Goal: Task Accomplishment & Management: Manage account settings

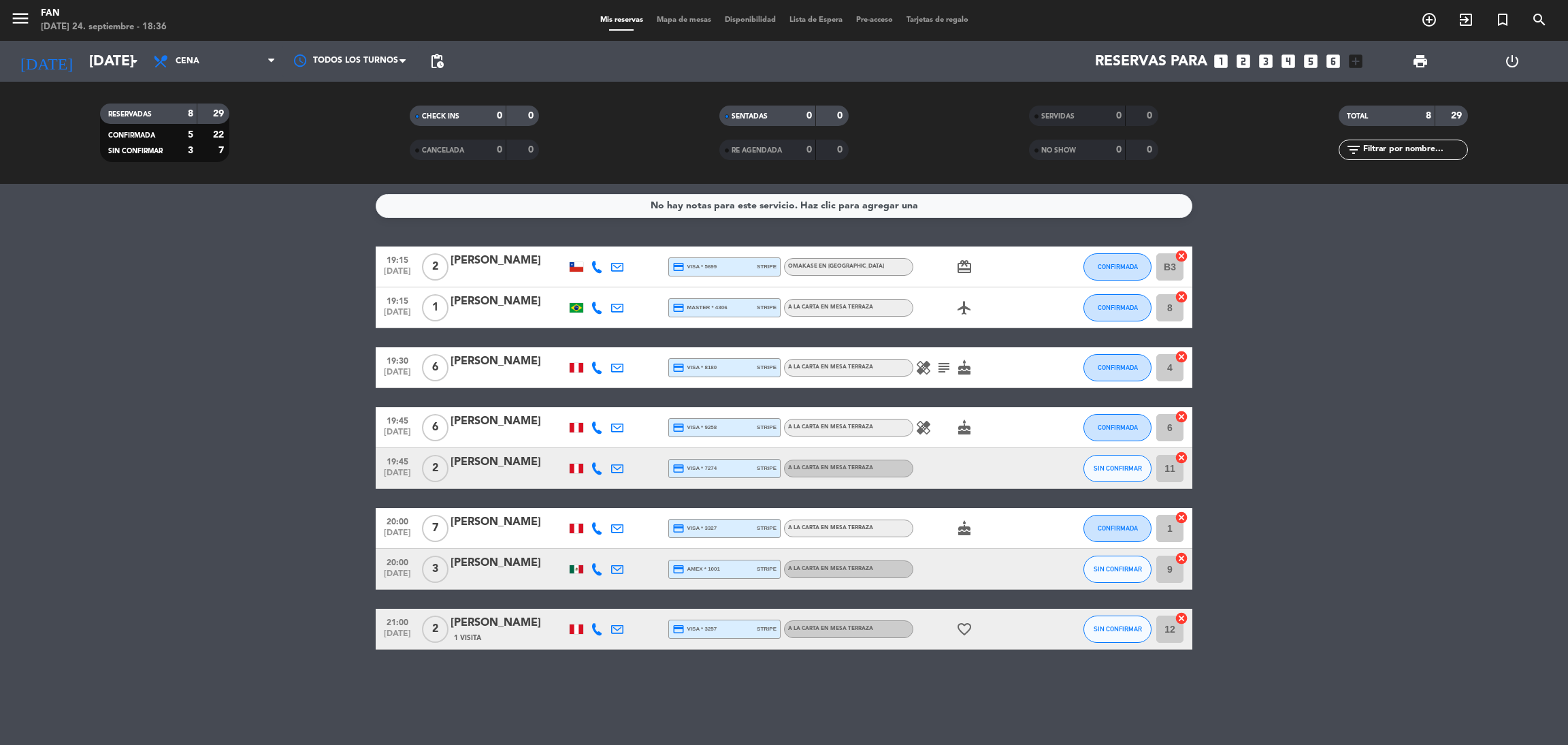
click at [969, 306] on icon "airplanemode_active" at bounding box center [964, 307] width 16 height 16
click at [671, 8] on div "menu Fan [DATE] 24. septiembre - 18:37 Mis reservas Mapa de mesas Disponibilida…" at bounding box center [784, 20] width 1568 height 40
click at [680, 23] on span "Mapa de mesas" at bounding box center [684, 20] width 68 height 8
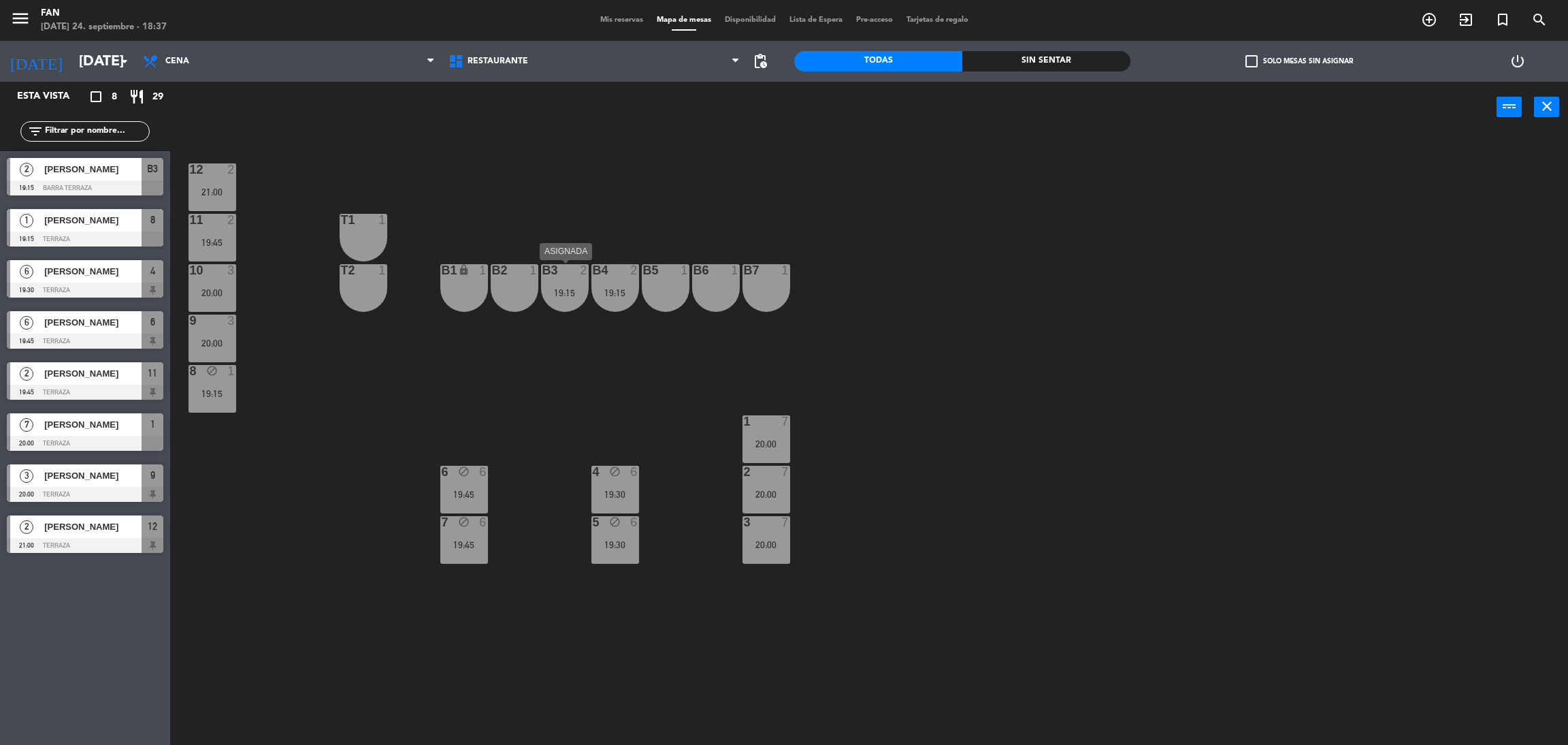
click at [570, 299] on div "B3 2 19:15" at bounding box center [564, 287] width 48 height 48
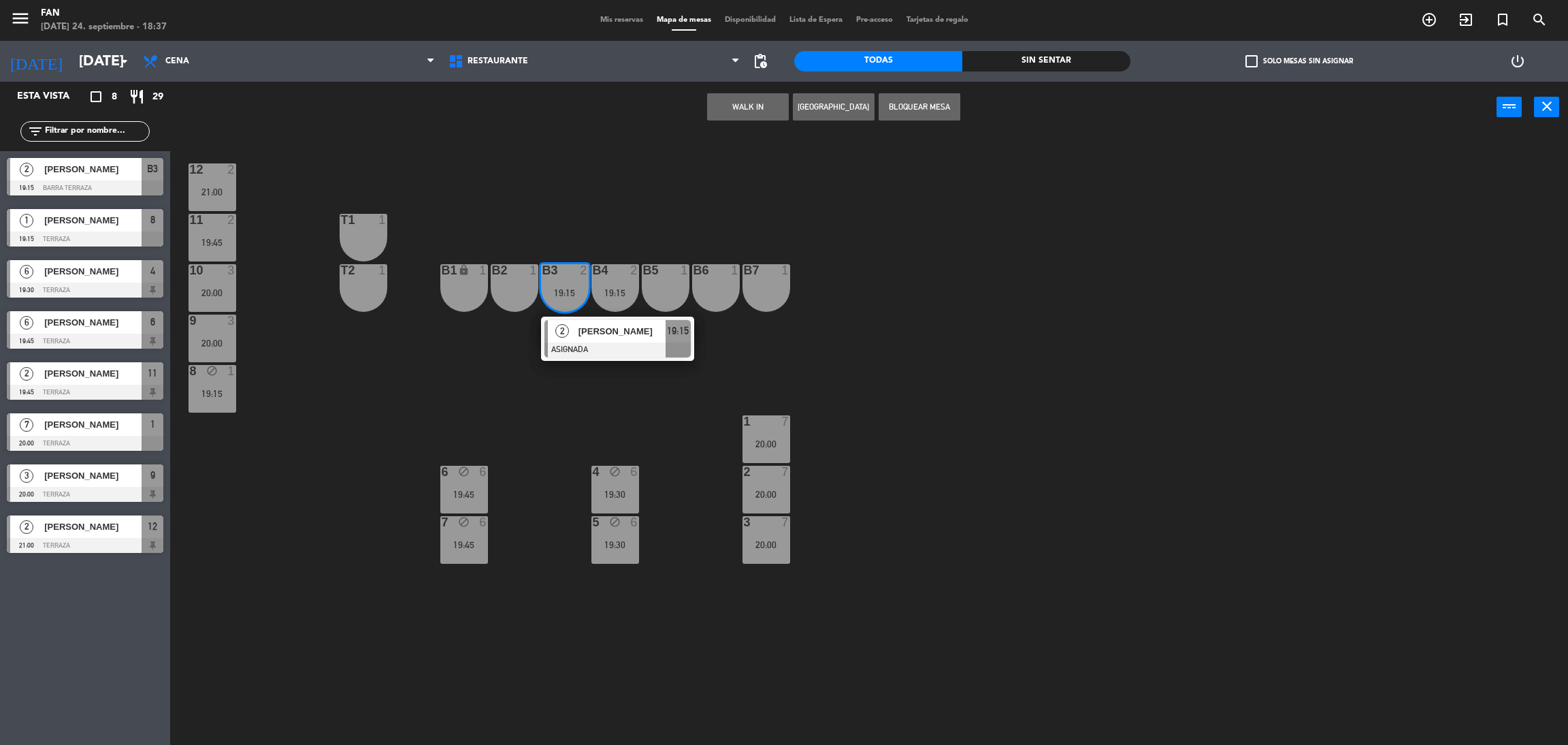
click at [598, 420] on div "12 2 21:00 11 2 19:45 T1 1 10 3 20:00 T2 1 B1 lock 1 B2 1 B3 2 19:15 2 [PERSON_…" at bounding box center [877, 445] width 1382 height 613
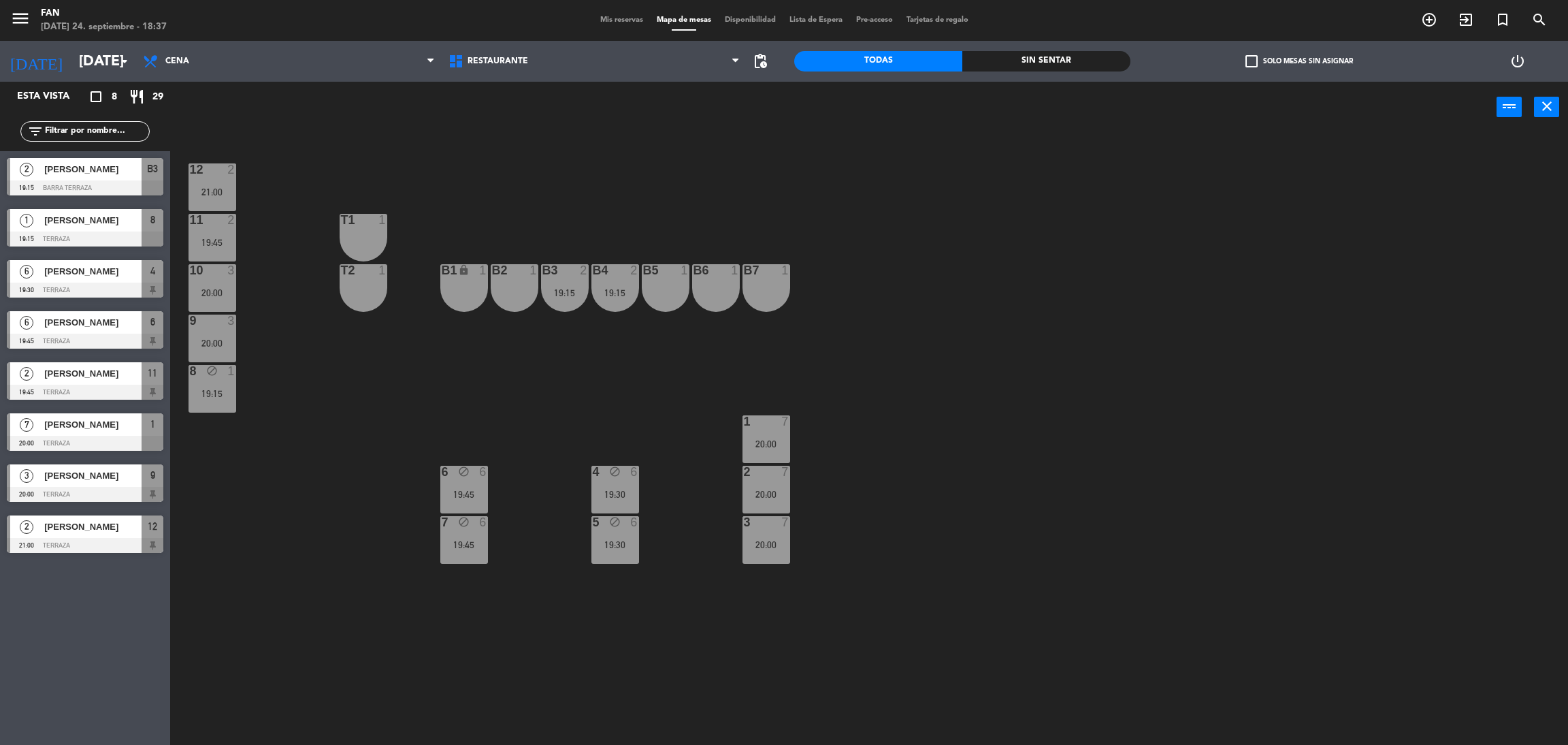
click at [623, 512] on div "4 block 6 19:30" at bounding box center [615, 489] width 48 height 48
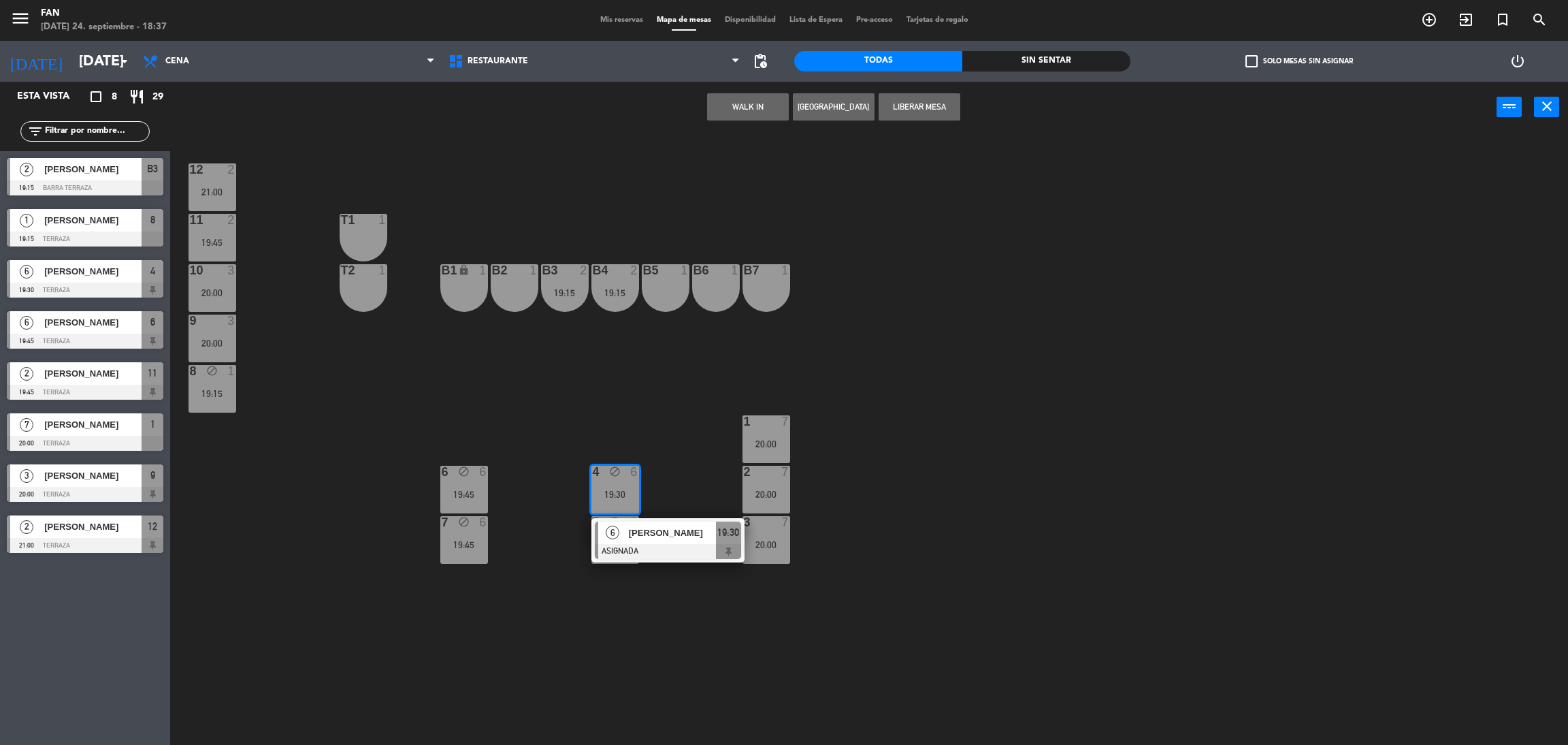
click at [692, 459] on div "12 2 21:00 11 2 19:45 T1 1 10 3 20:00 T2 1 B1 lock 1 B2 1 B3 2 19:15 B4 2 19:15…" at bounding box center [877, 445] width 1382 height 613
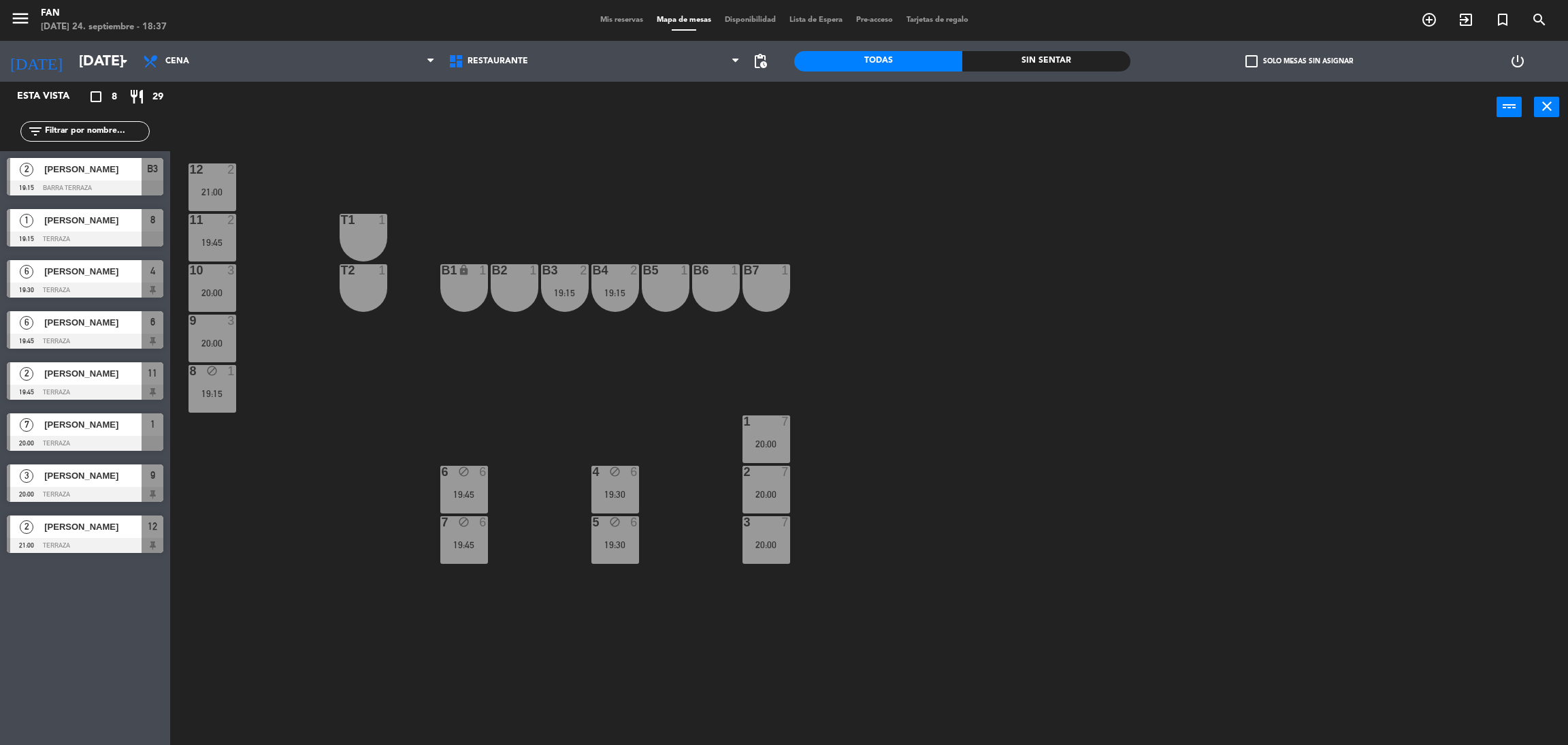
click at [471, 489] on div "19:45" at bounding box center [464, 494] width 48 height 9
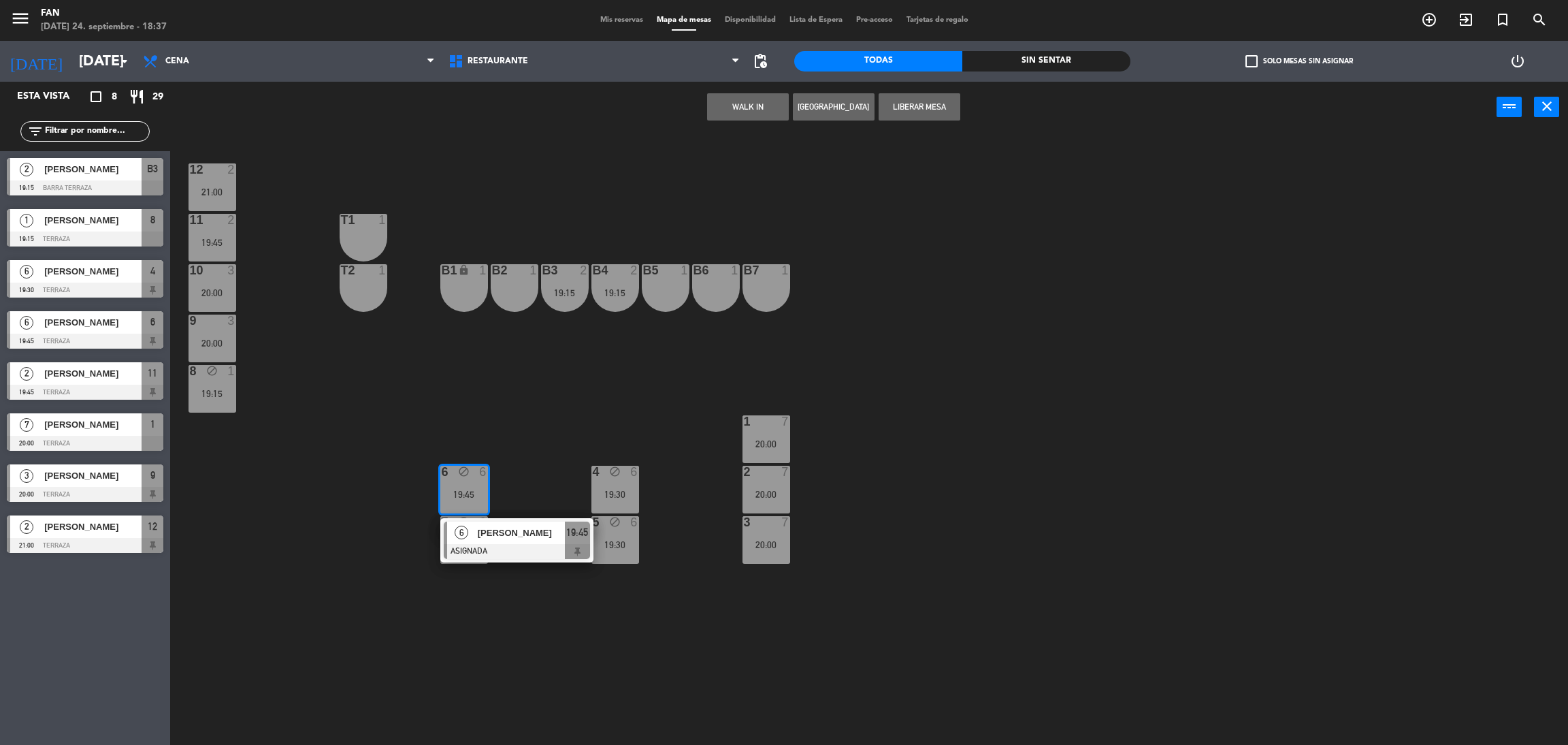
click at [500, 455] on div "12 2 21:00 11 2 19:45 T1 1 10 3 20:00 T2 1 B1 lock 1 B2 1 B3 2 19:15 B4 2 19:15…" at bounding box center [877, 445] width 1382 height 613
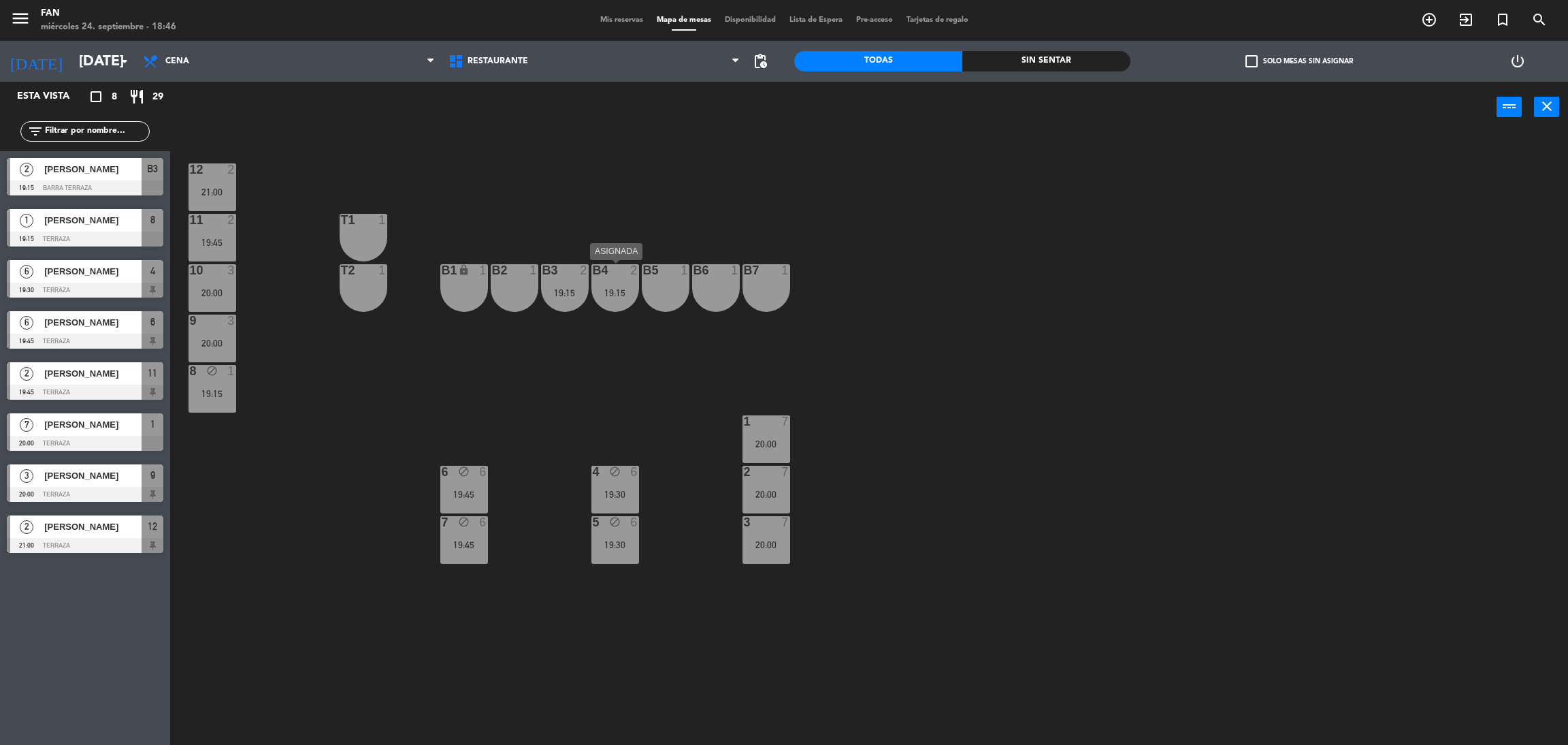
click at [624, 292] on div "19:15" at bounding box center [615, 293] width 48 height 9
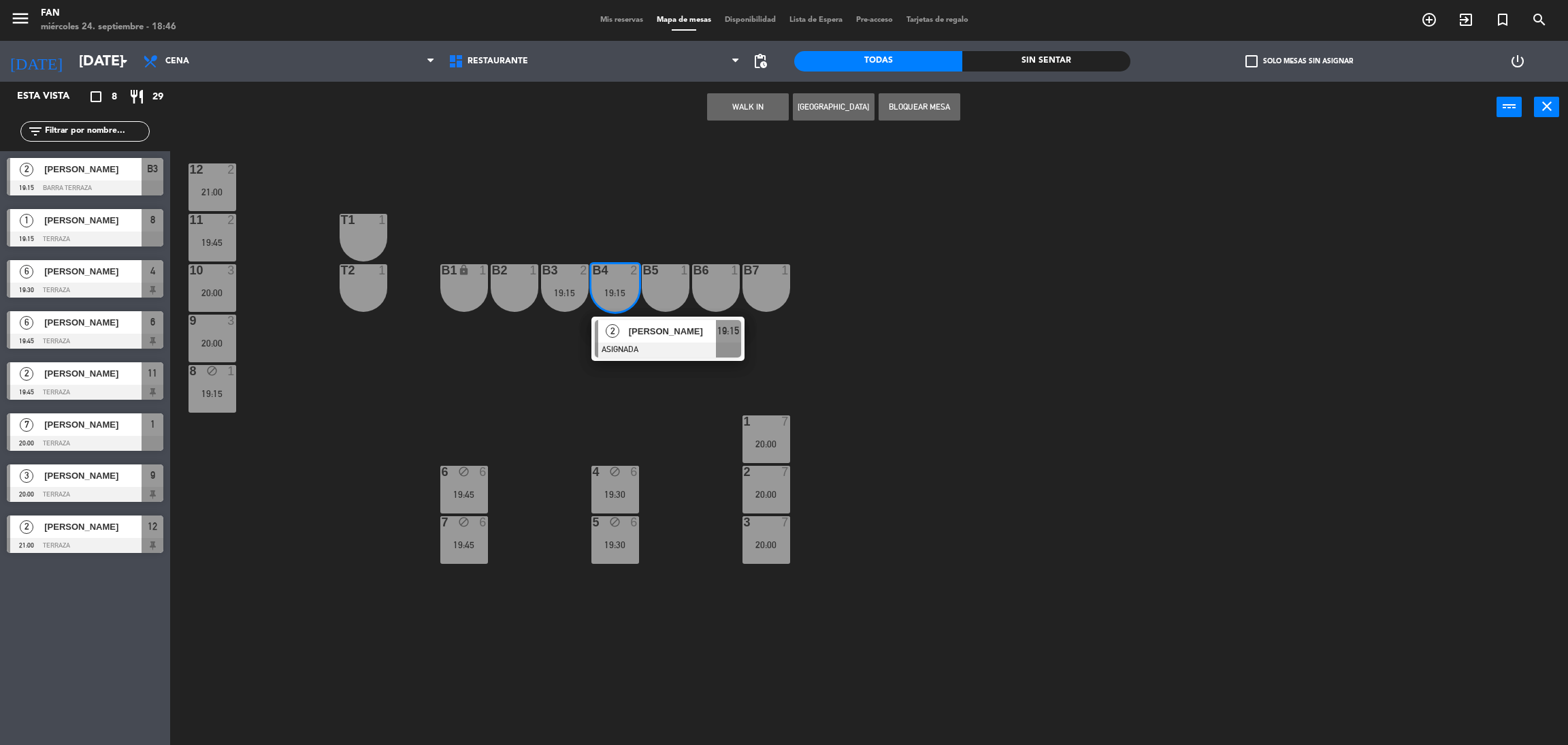
click at [623, 435] on div "12 2 21:00 11 2 19:45 T1 1 10 3 20:00 T2 1 B1 lock 1 B2 1 B3 2 19:15 B4 2 19:15…" at bounding box center [877, 445] width 1382 height 613
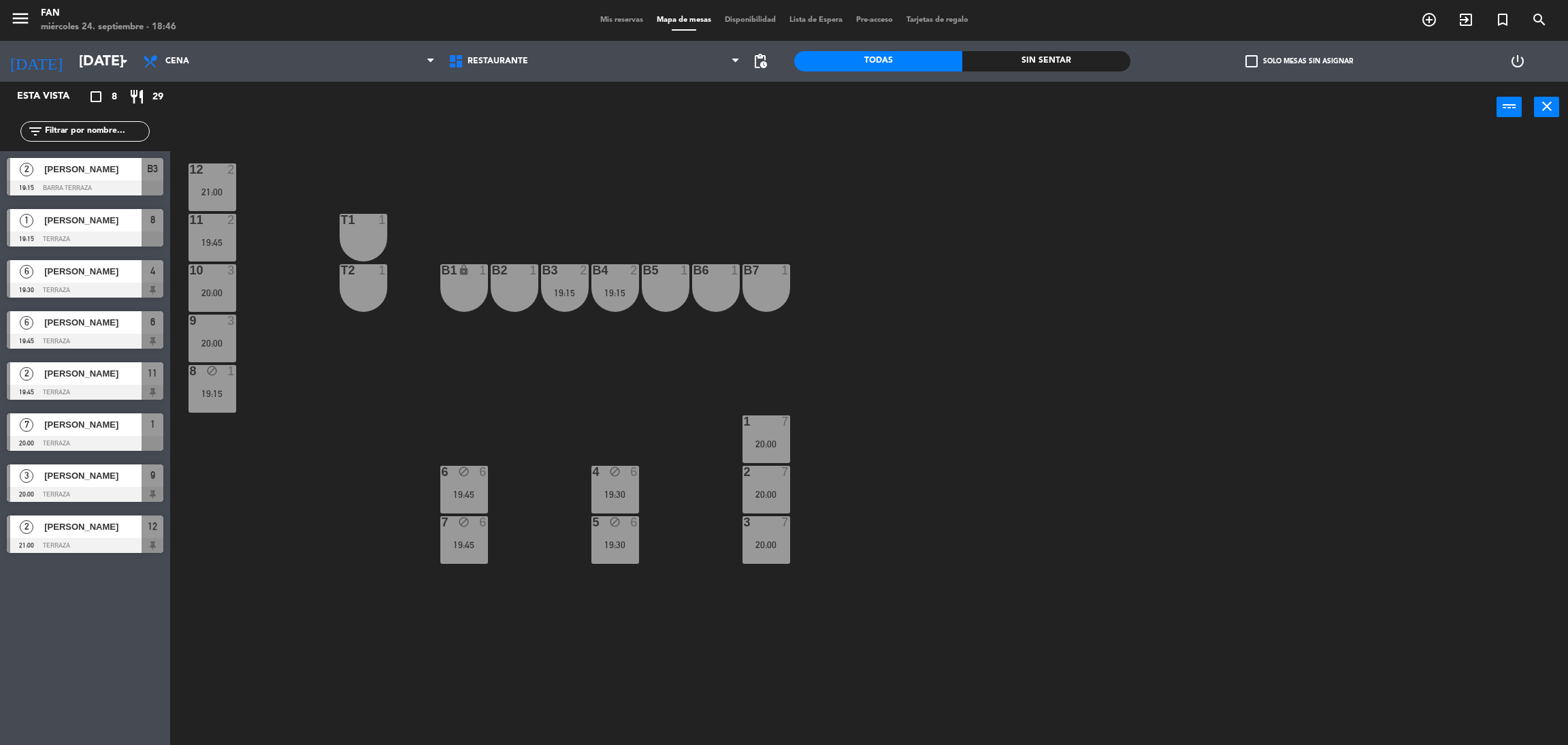
click at [620, 503] on div "4 block 6 19:30" at bounding box center [615, 489] width 48 height 48
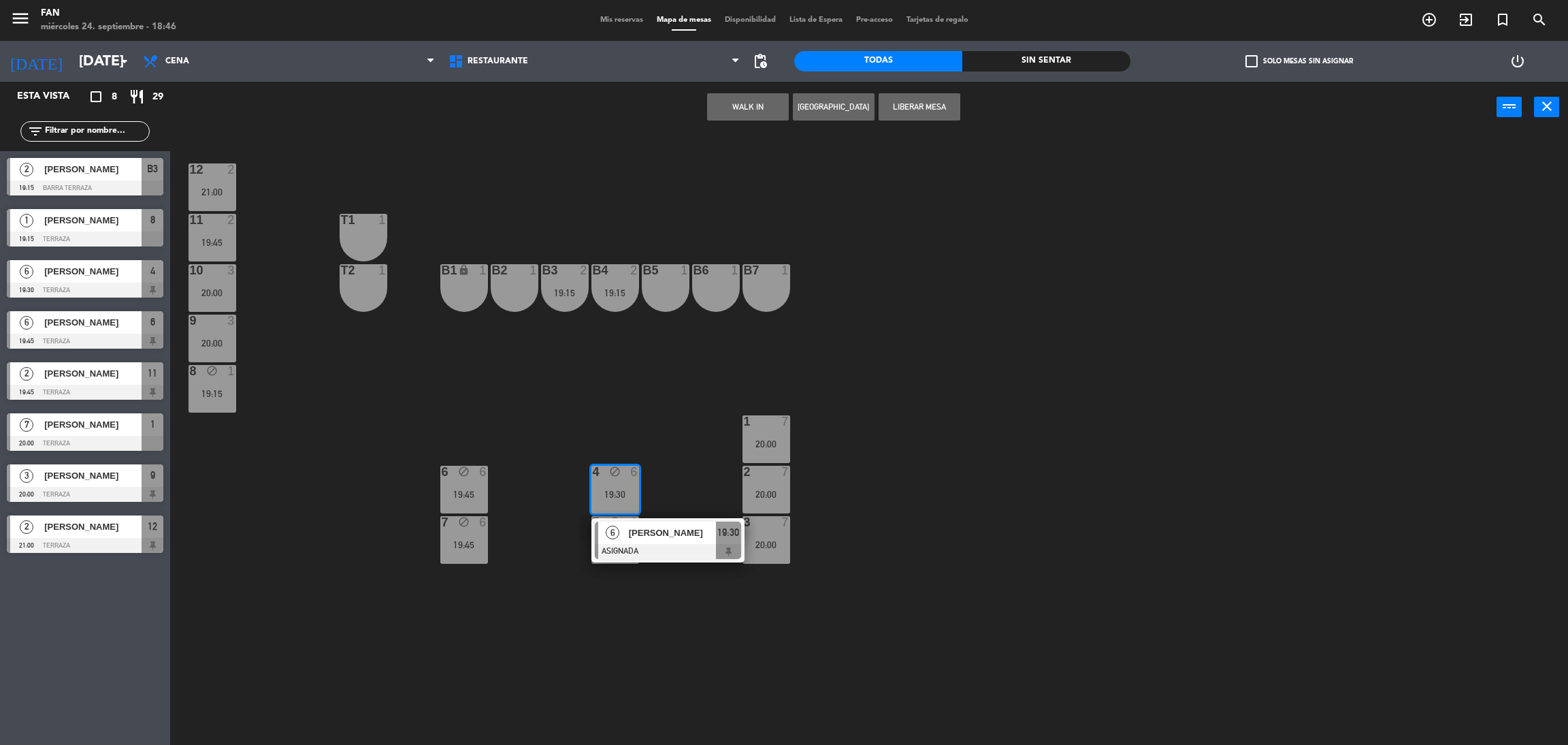
click at [720, 466] on div "12 2 21:00 11 2 19:45 T1 1 10 3 20:00 T2 1 B1 lock 1 B2 1 B3 2 19:15 B4 2 19:15…" at bounding box center [877, 445] width 1382 height 613
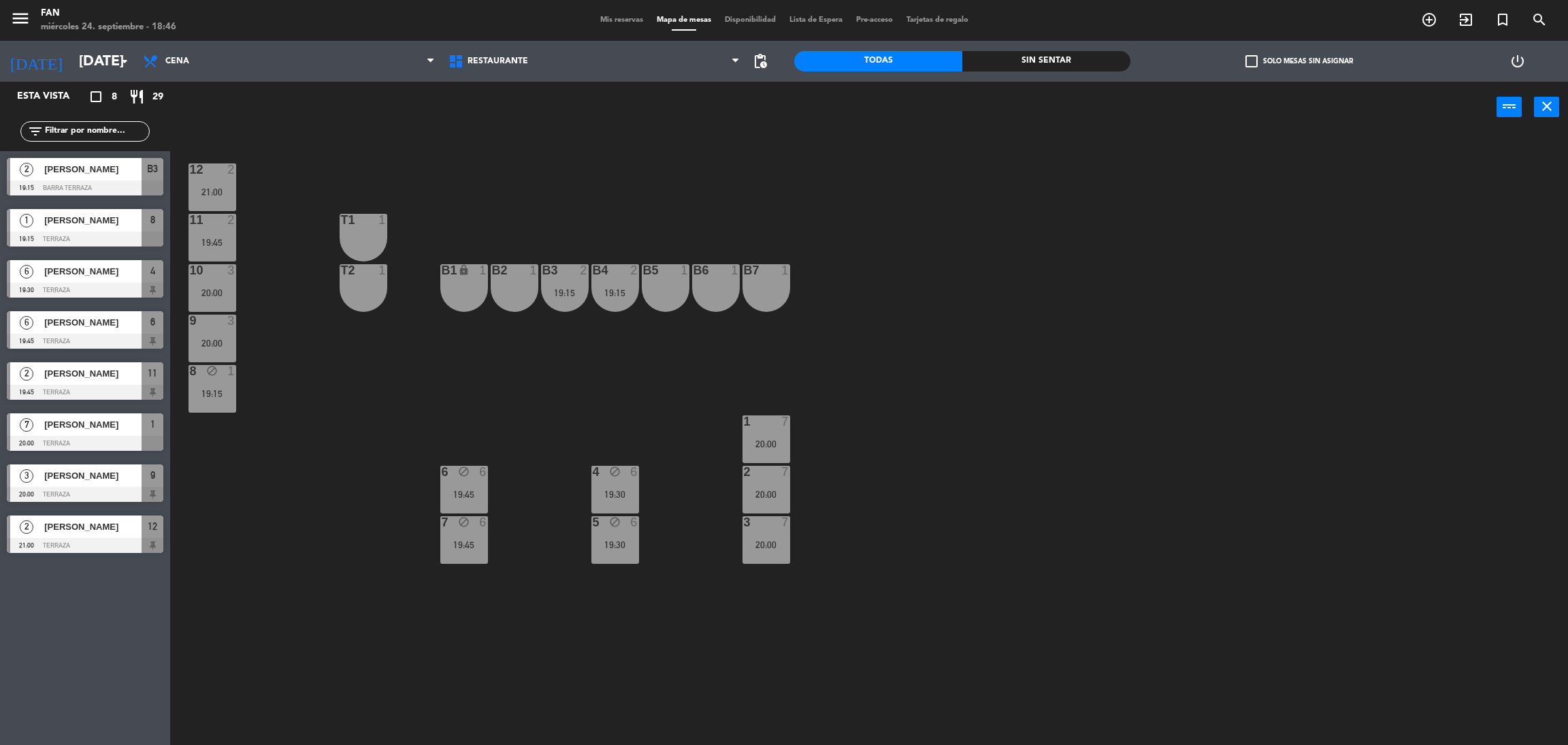
click at [765, 472] on div at bounding box center [766, 472] width 23 height 12
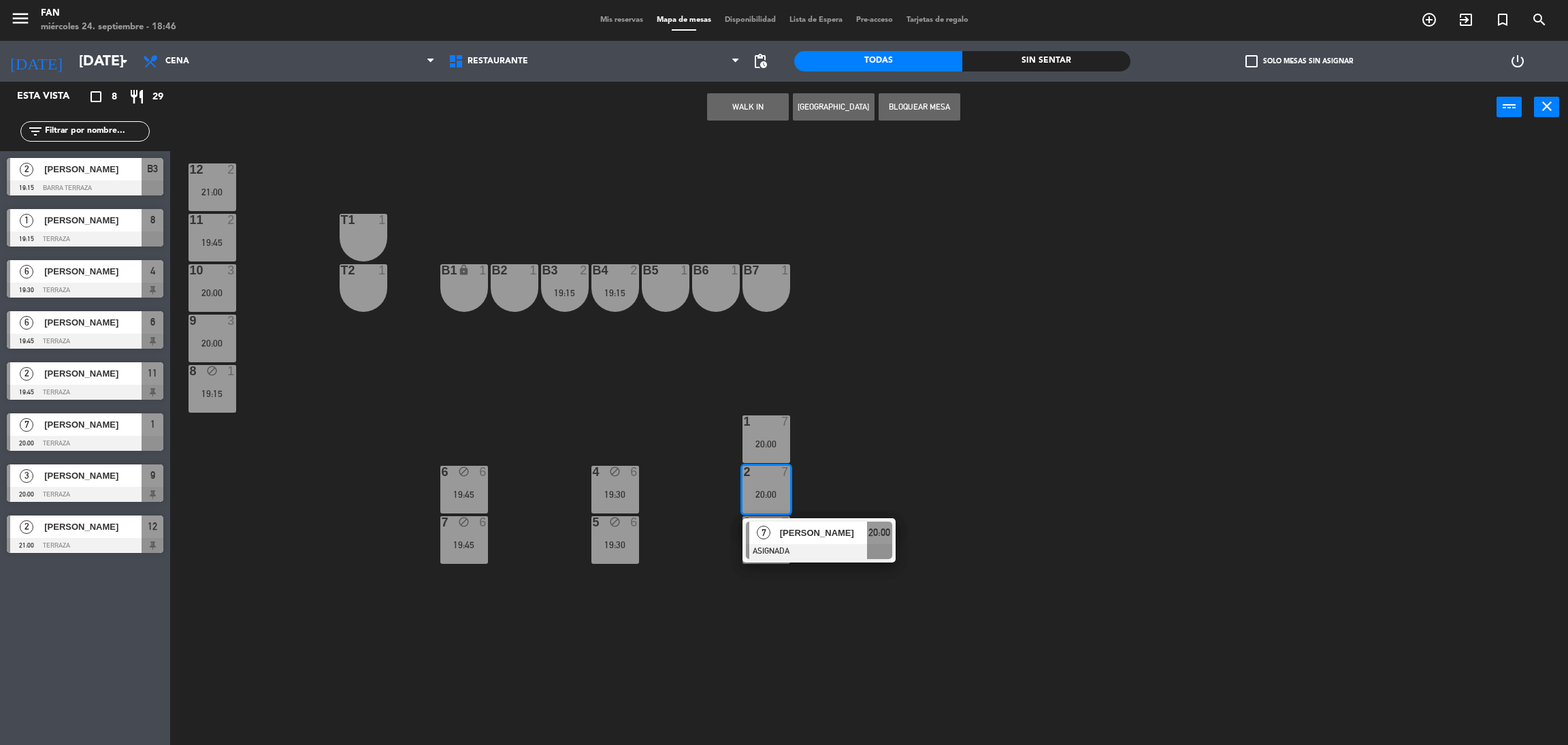
click at [852, 465] on div "12 2 21:00 11 2 19:45 T1 1 10 3 20:00 T2 1 B1 lock 1 B2 1 B3 2 19:15 B4 2 19:15…" at bounding box center [877, 445] width 1382 height 613
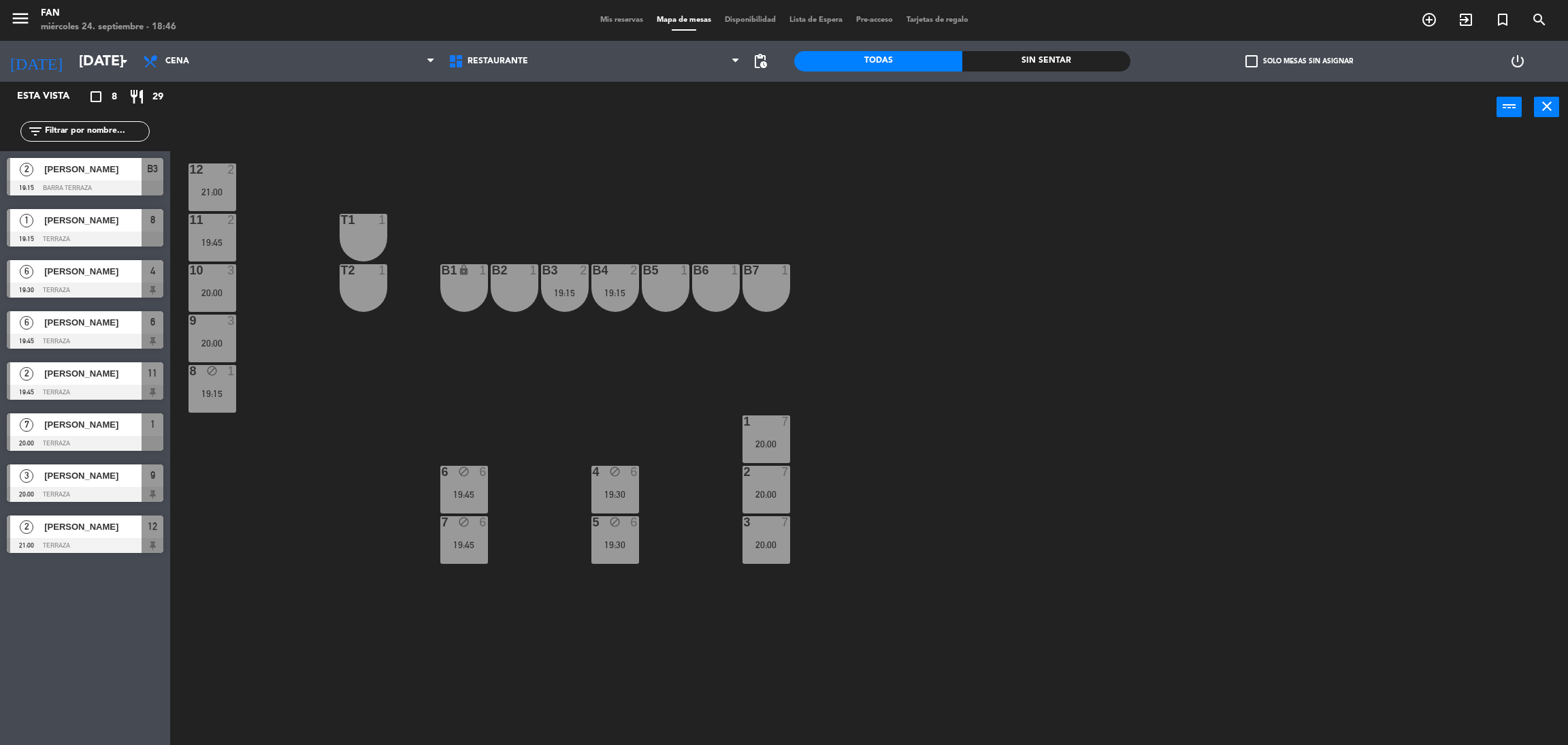
click at [767, 489] on div "20:00" at bounding box center [766, 494] width 48 height 9
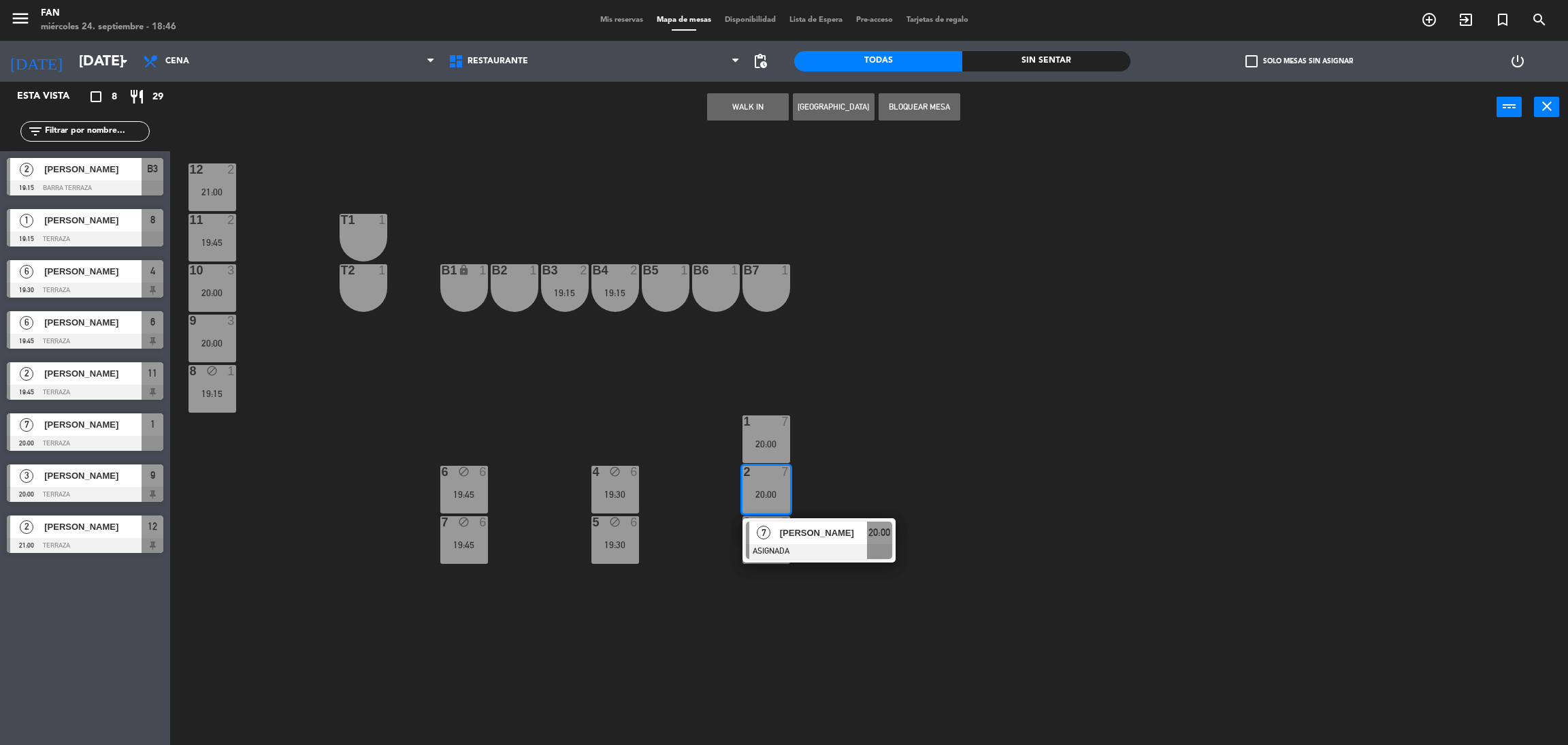
click at [701, 474] on div "12 2 21:00 11 2 19:45 T1 1 10 3 20:00 T2 1 B1 lock 1 B2 1 B3 2 19:15 B4 2 19:15…" at bounding box center [877, 445] width 1382 height 613
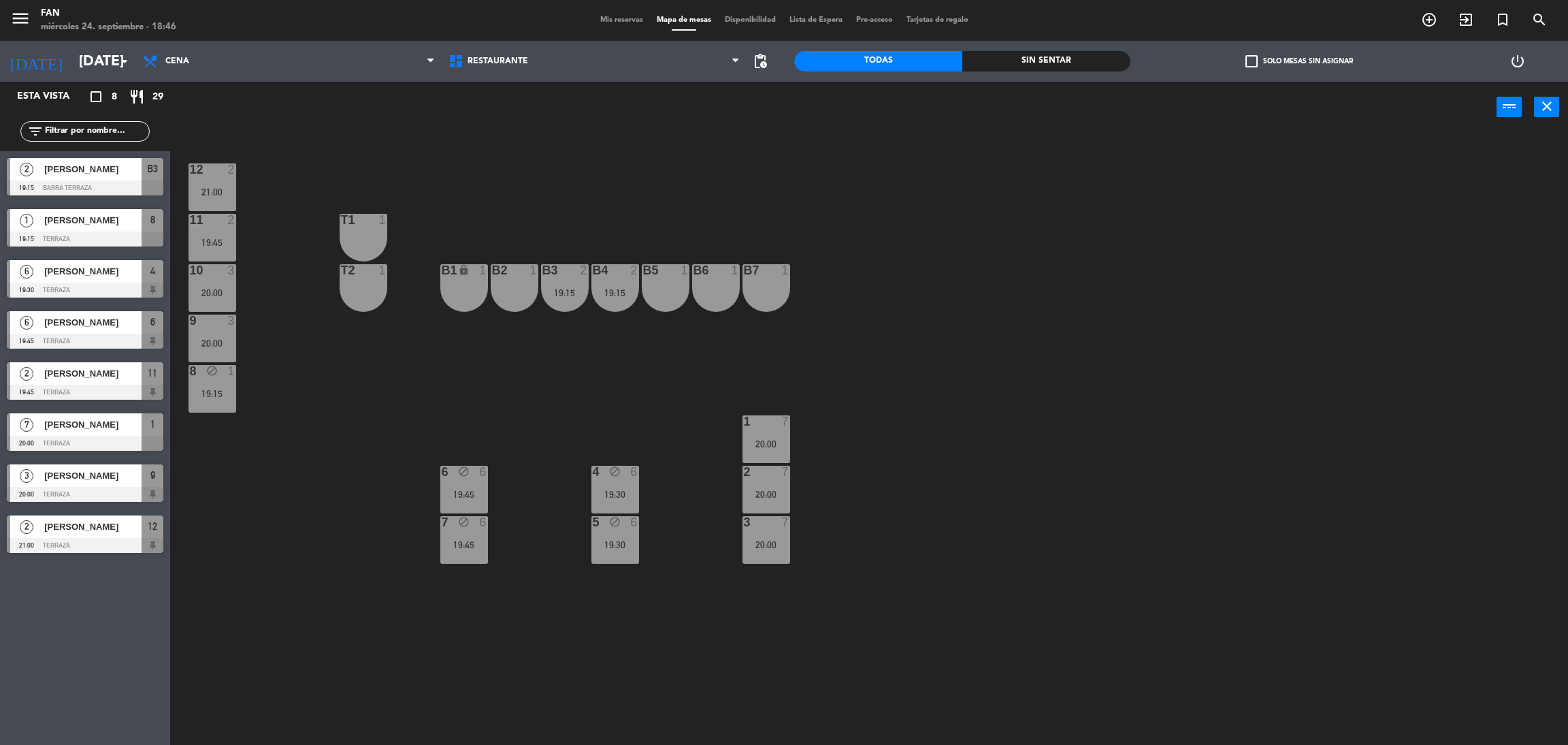
click at [613, 20] on span "Mis reservas" at bounding box center [622, 20] width 56 height 8
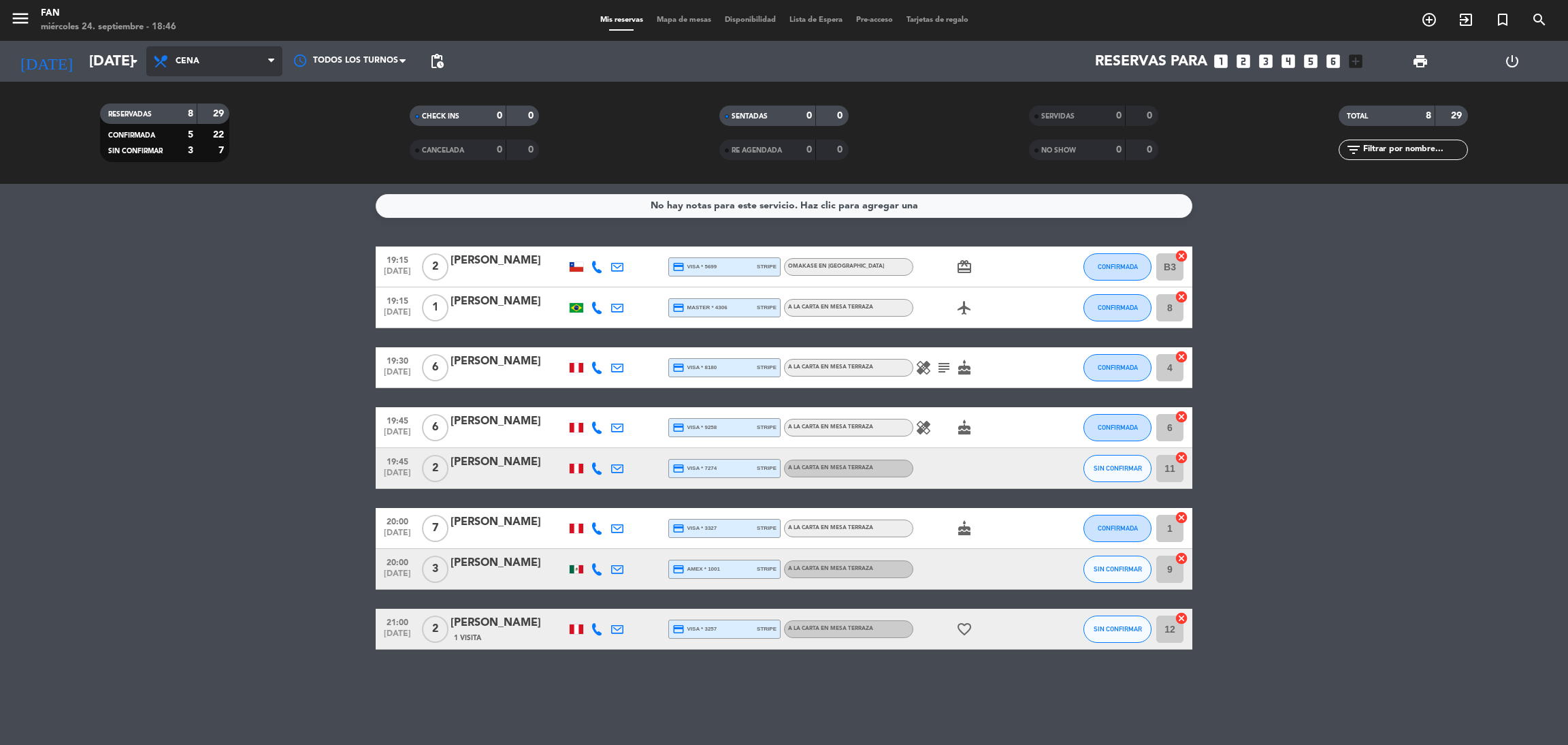
click at [197, 51] on span "Cena" at bounding box center [214, 61] width 136 height 30
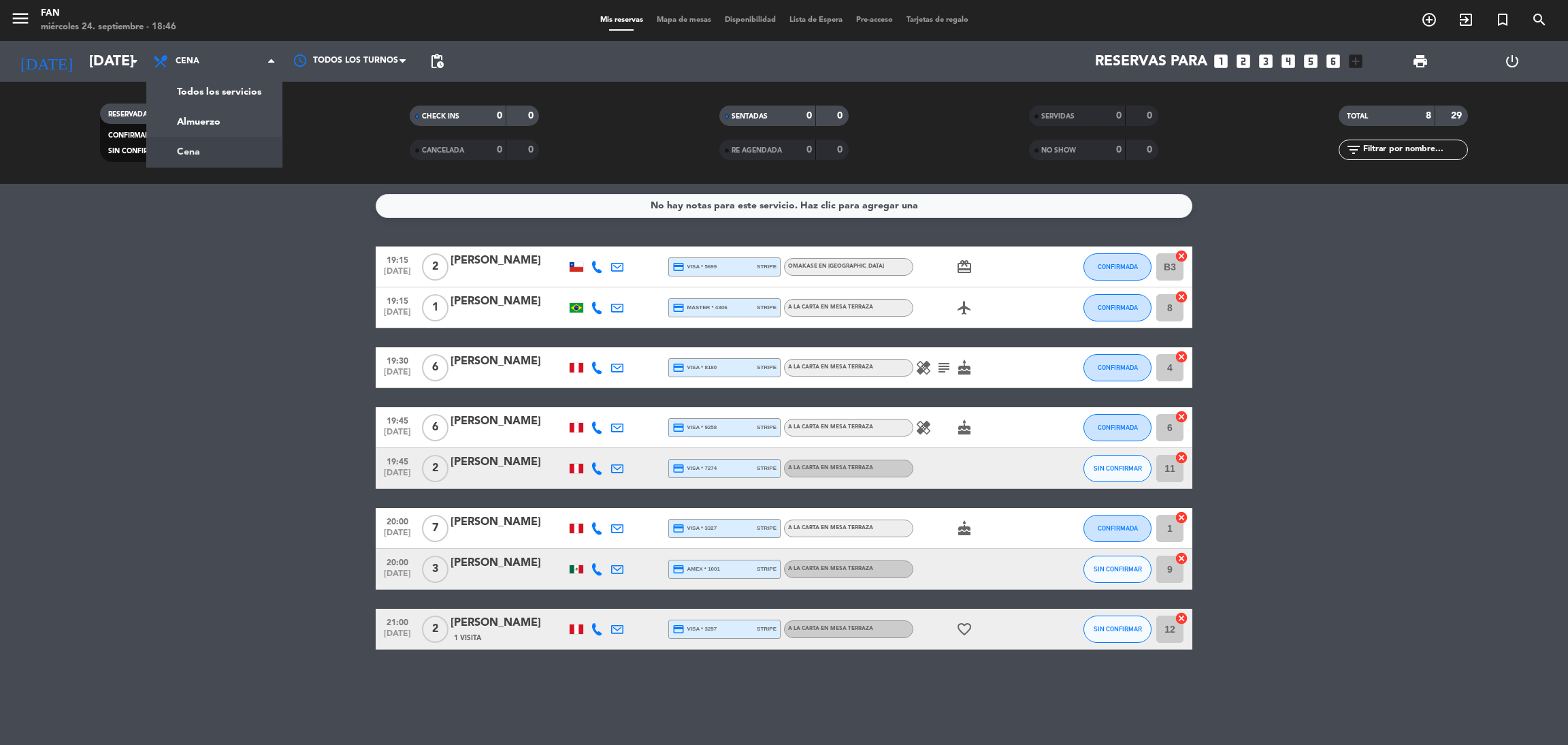
click at [228, 225] on div "No hay notas para este servicio. Haz clic para agregar una 19:15 [DATE] 2 [PERS…" at bounding box center [784, 464] width 1568 height 561
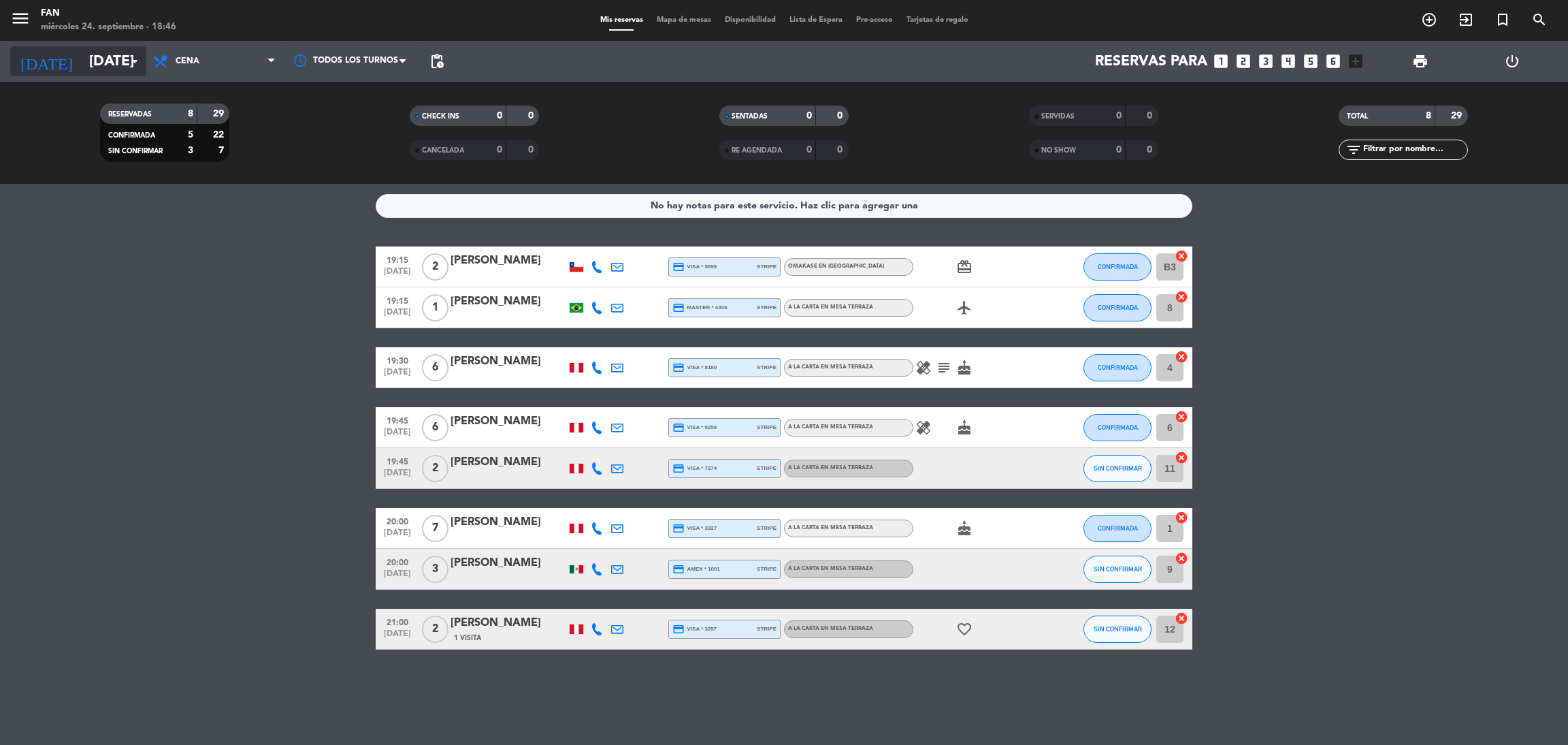
click at [115, 68] on input "[DATE]" at bounding box center [176, 61] width 187 height 31
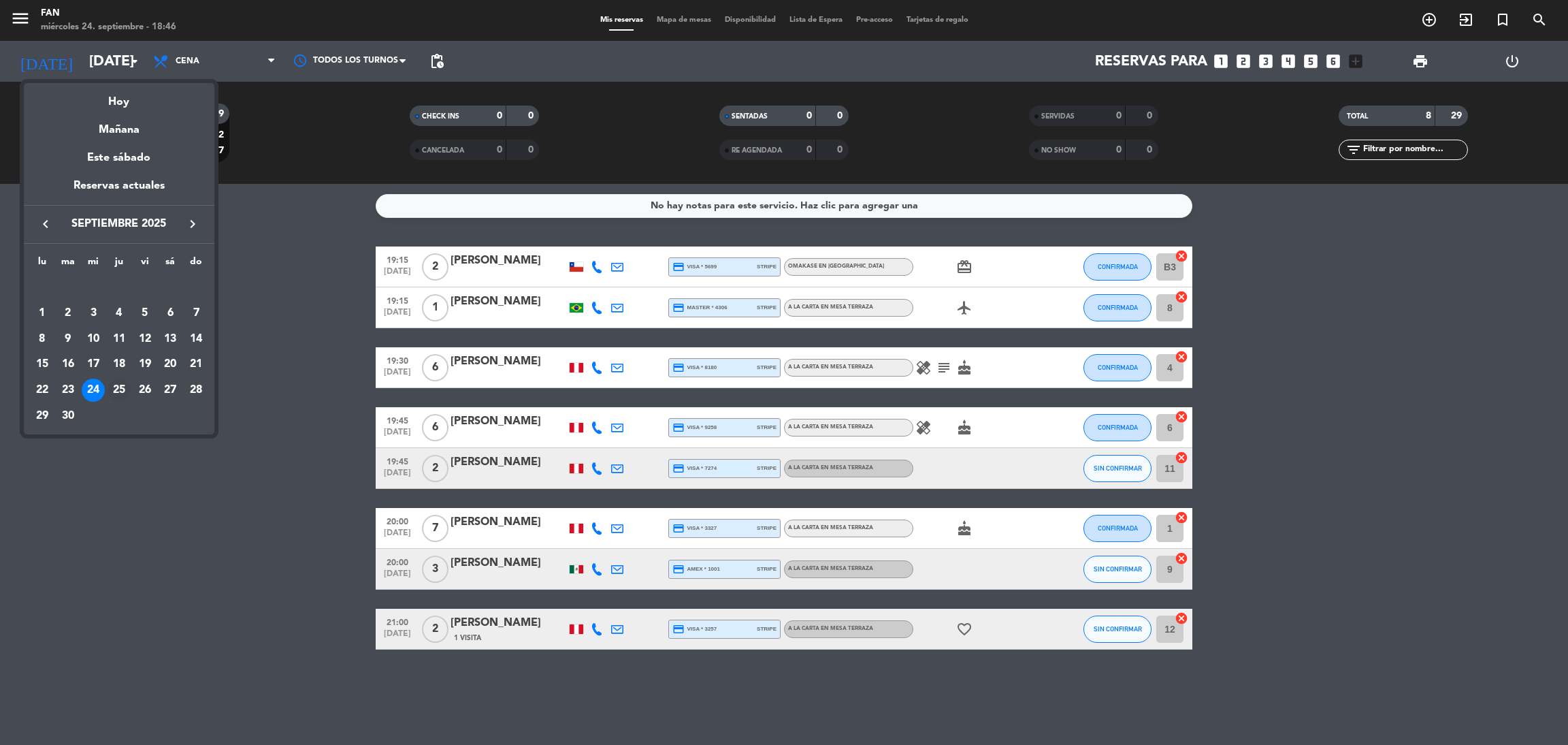
click at [122, 378] on td "25" at bounding box center [119, 391] width 26 height 26
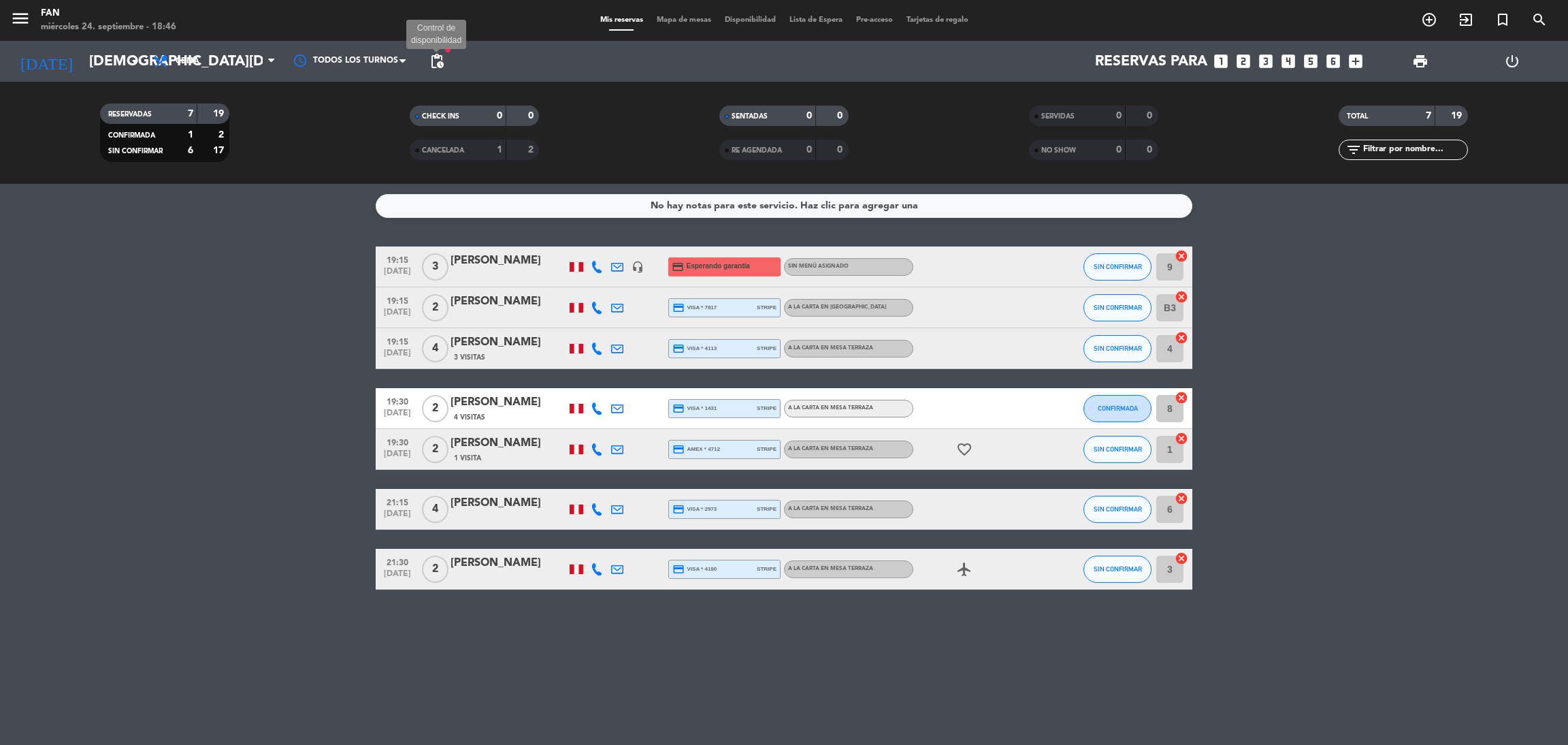
click at [435, 63] on span "pending_actions" at bounding box center [437, 61] width 16 height 16
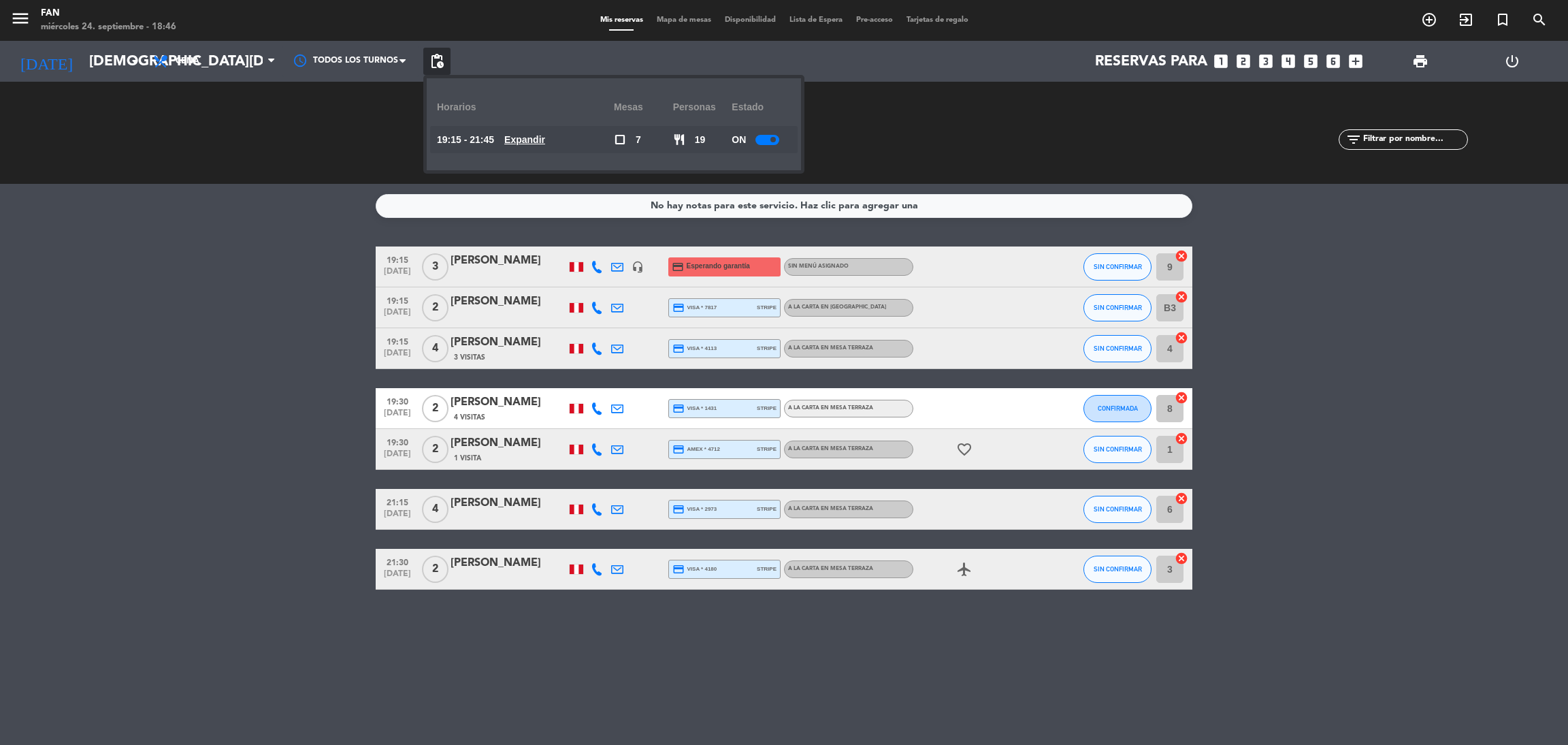
click at [540, 135] on u "Expandir" at bounding box center [524, 140] width 40 height 11
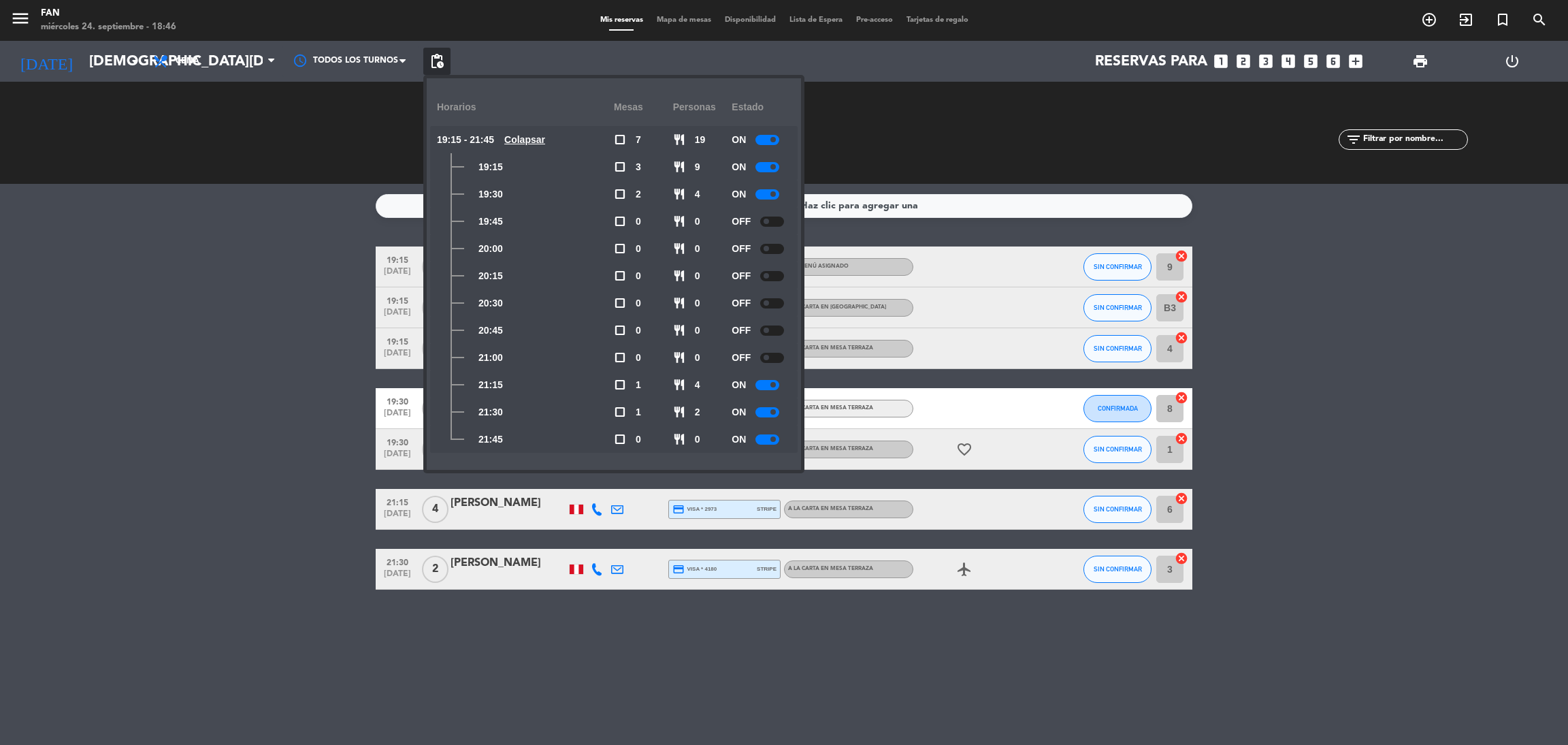
click at [333, 331] on bookings-row "19:15 [DATE] 3 [PERSON_NAME] headset_mic credit_card Esperando garantía Sin men…" at bounding box center [784, 417] width 1568 height 343
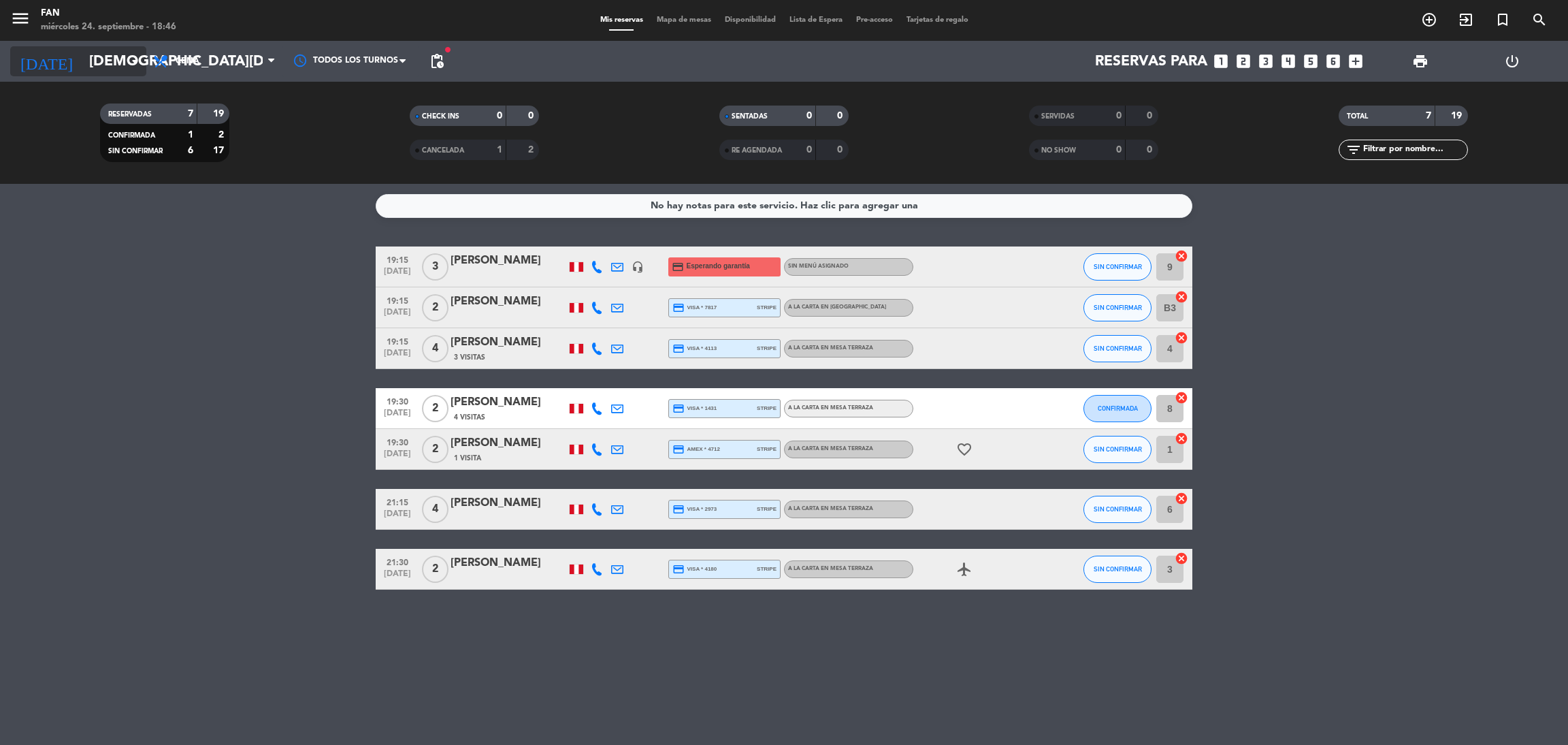
click at [134, 57] on icon "arrow_drop_down" at bounding box center [134, 61] width 16 height 16
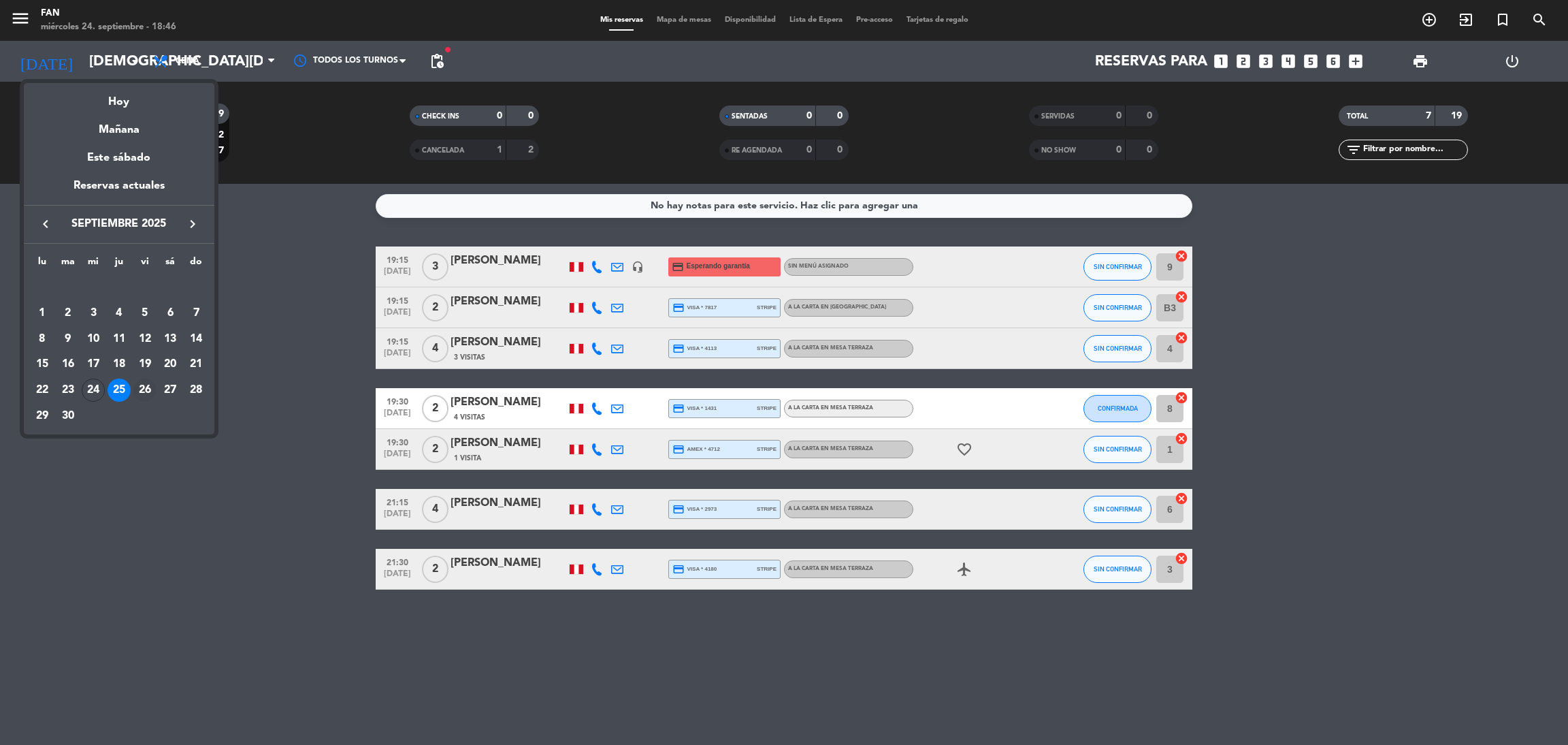
click at [143, 390] on div "26" at bounding box center [145, 390] width 23 height 23
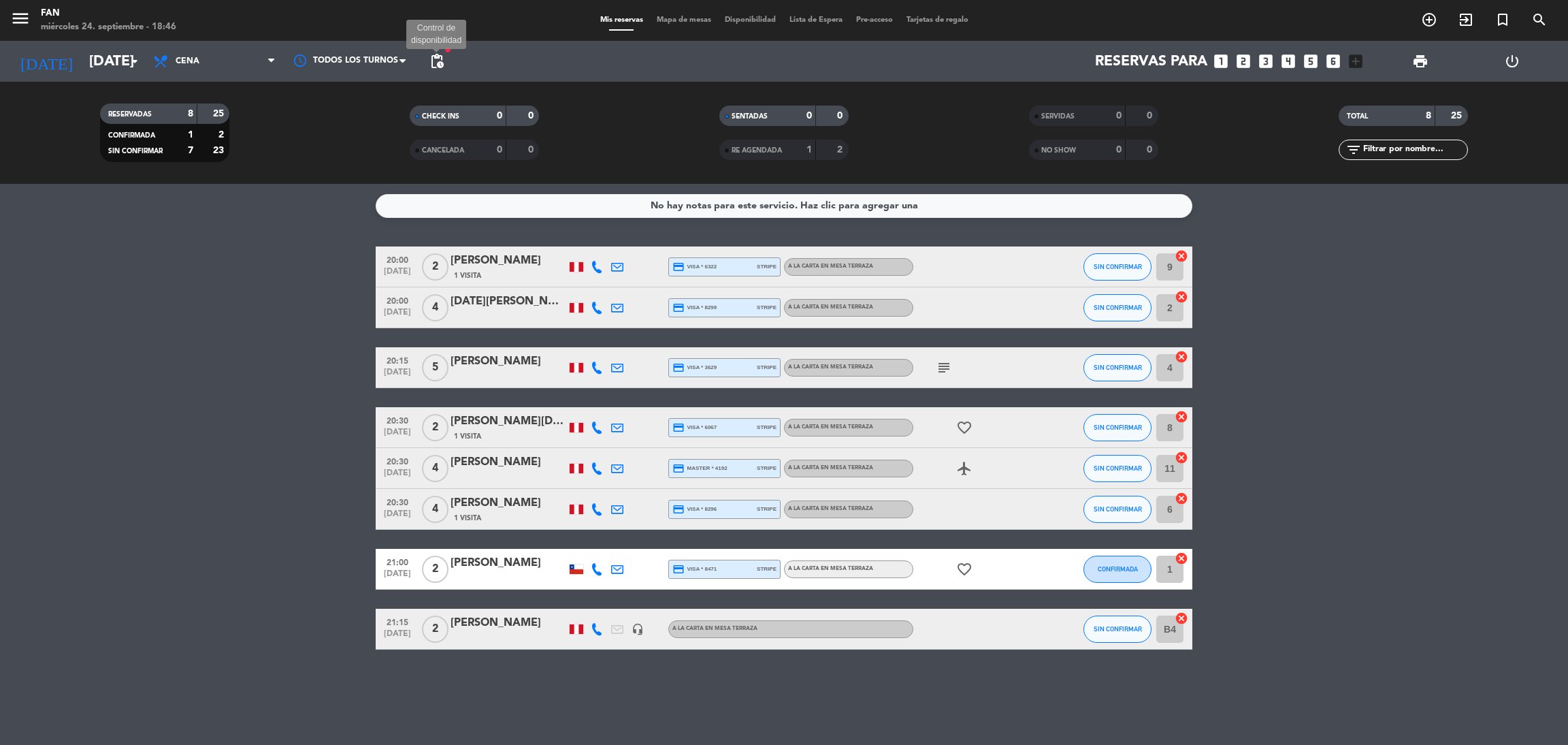
click at [440, 56] on span "pending_actions" at bounding box center [437, 61] width 16 height 16
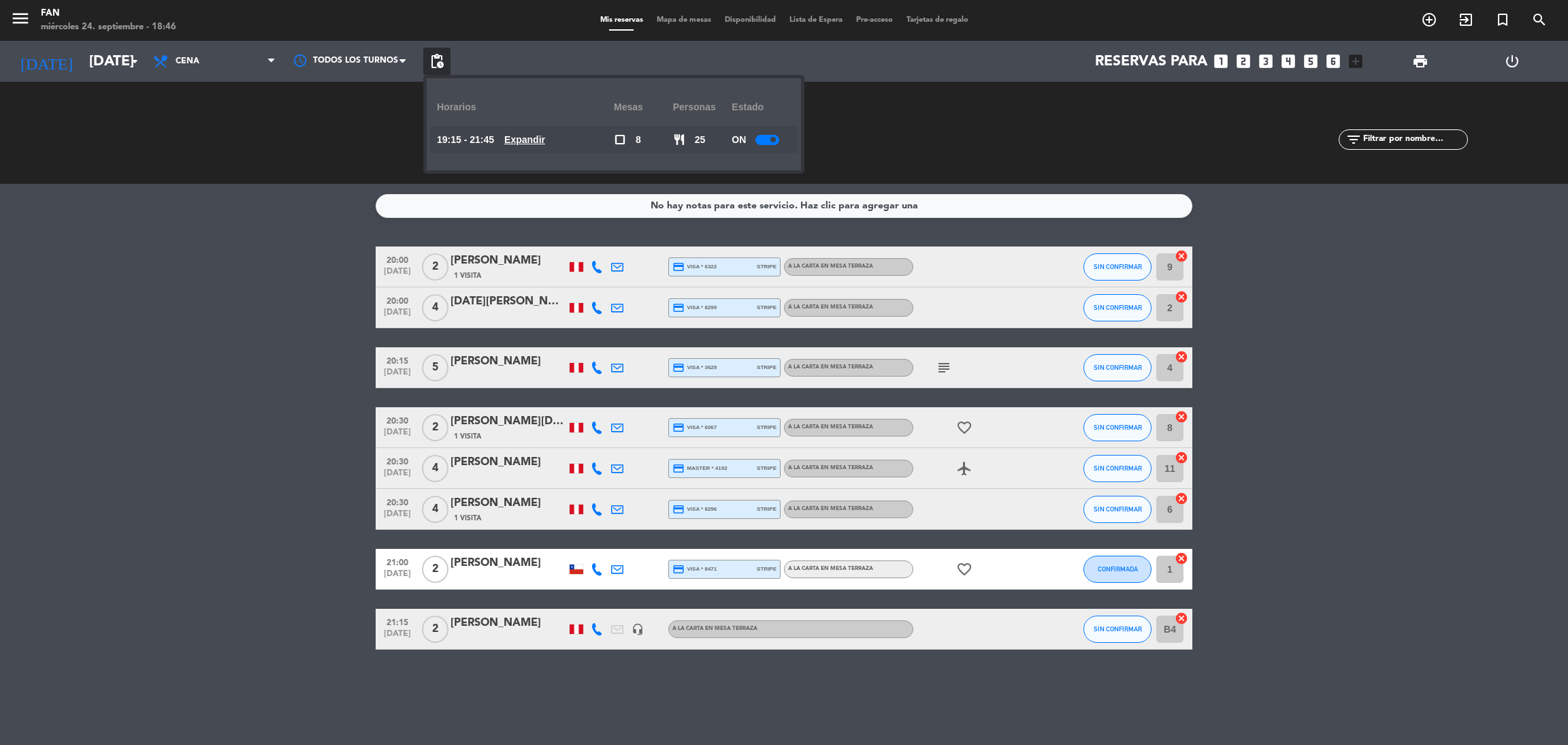
click at [543, 140] on u "Expandir" at bounding box center [524, 140] width 40 height 11
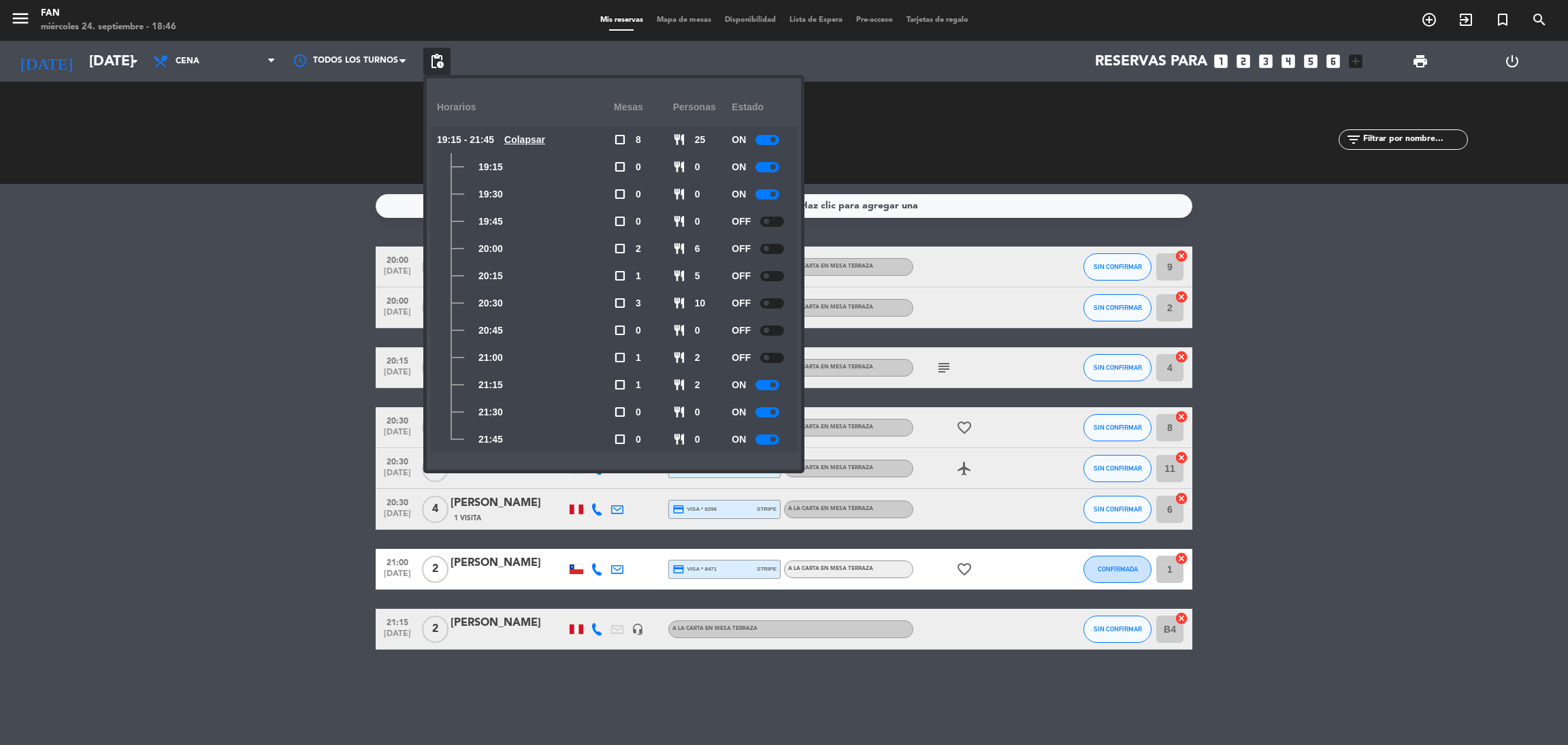
click at [314, 299] on bookings-row "20:00 [DATE] 2 [PERSON_NAME] 1 Visita credit_card visa * 6322 stripe A la carta…" at bounding box center [784, 447] width 1568 height 403
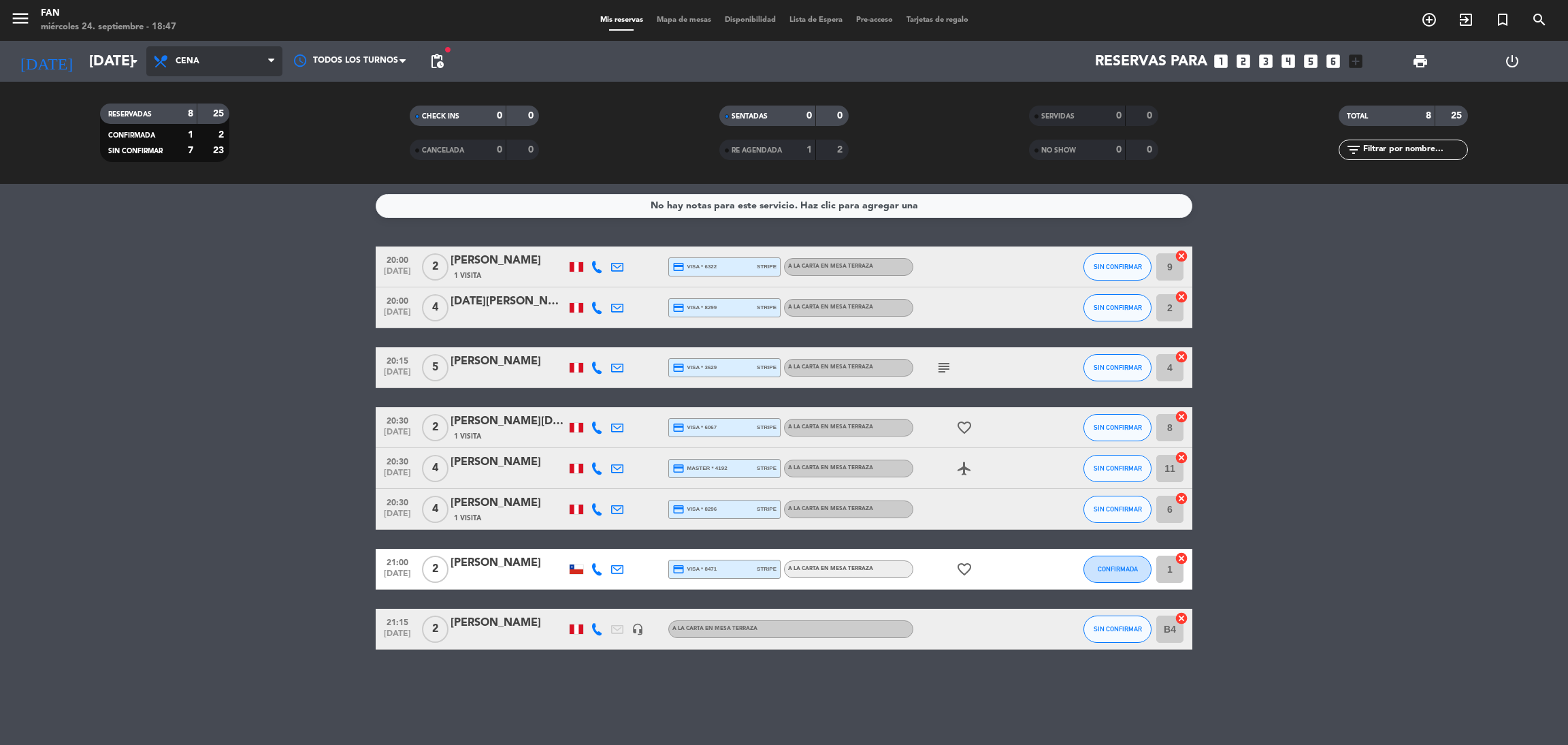
click at [194, 75] on span "Cena" at bounding box center [214, 61] width 136 height 30
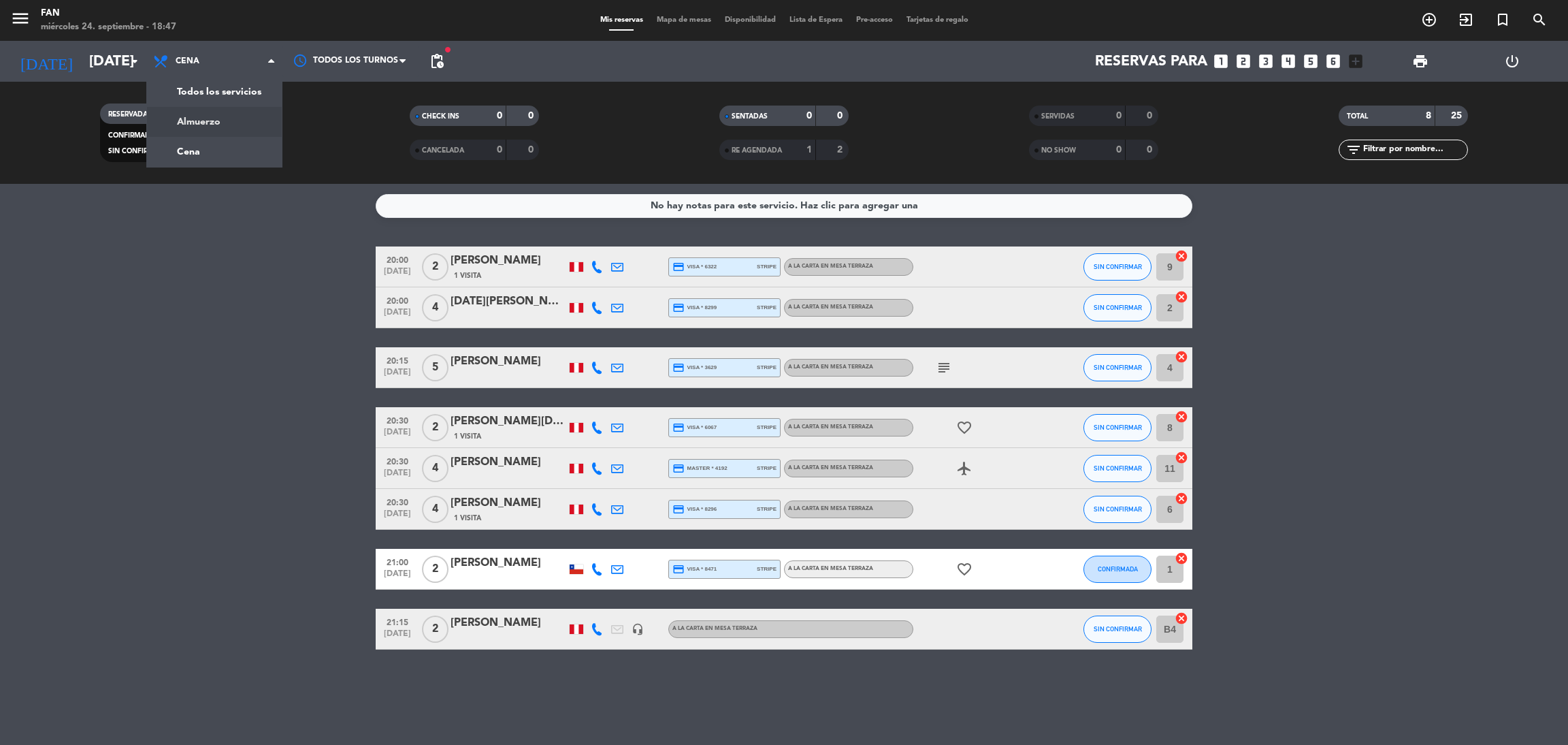
click at [223, 348] on bookings-row "20:00 [DATE] 2 [PERSON_NAME] 1 Visita credit_card visa * 6322 stripe A la carta…" at bounding box center [784, 447] width 1568 height 403
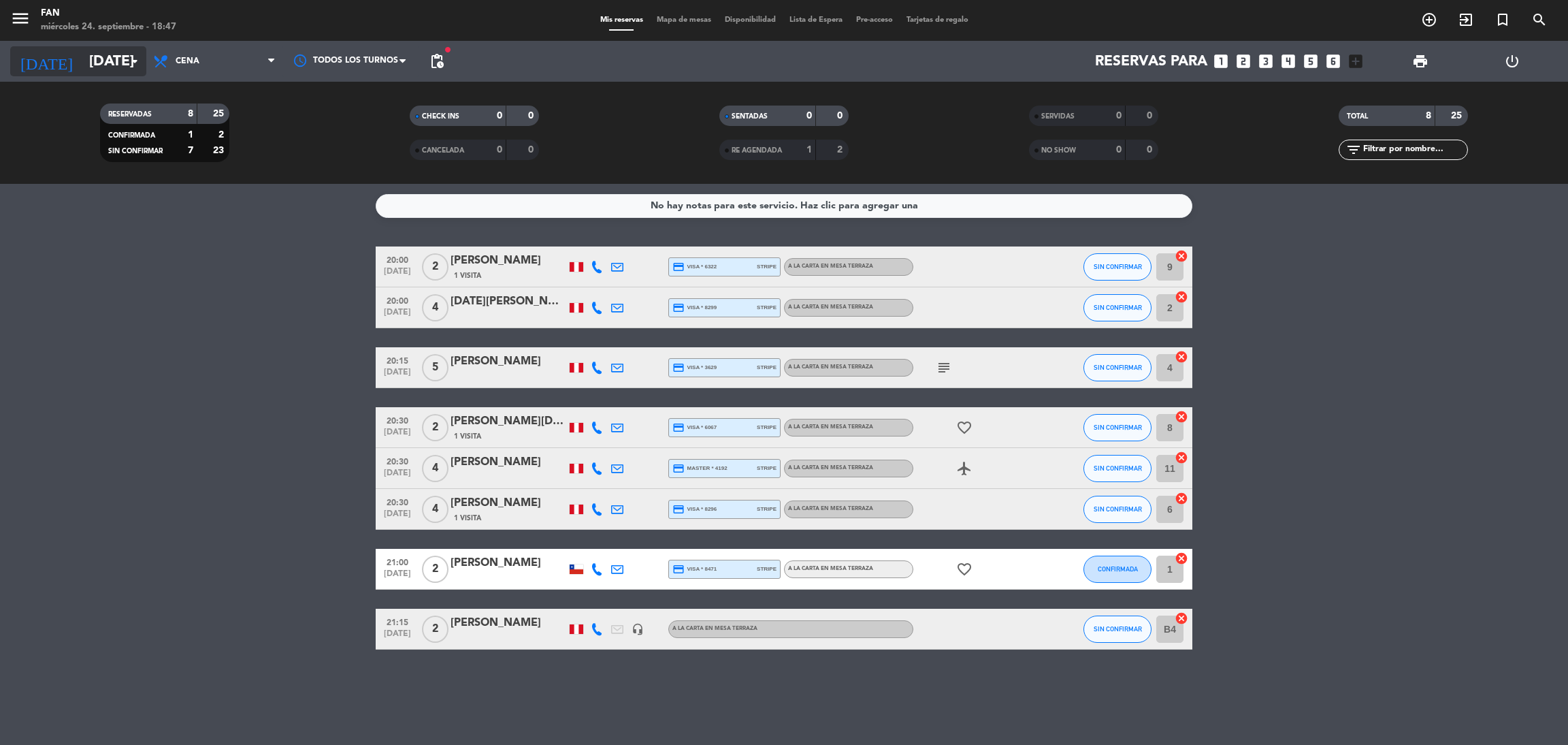
click at [111, 54] on input "[DATE]" at bounding box center [176, 61] width 187 height 31
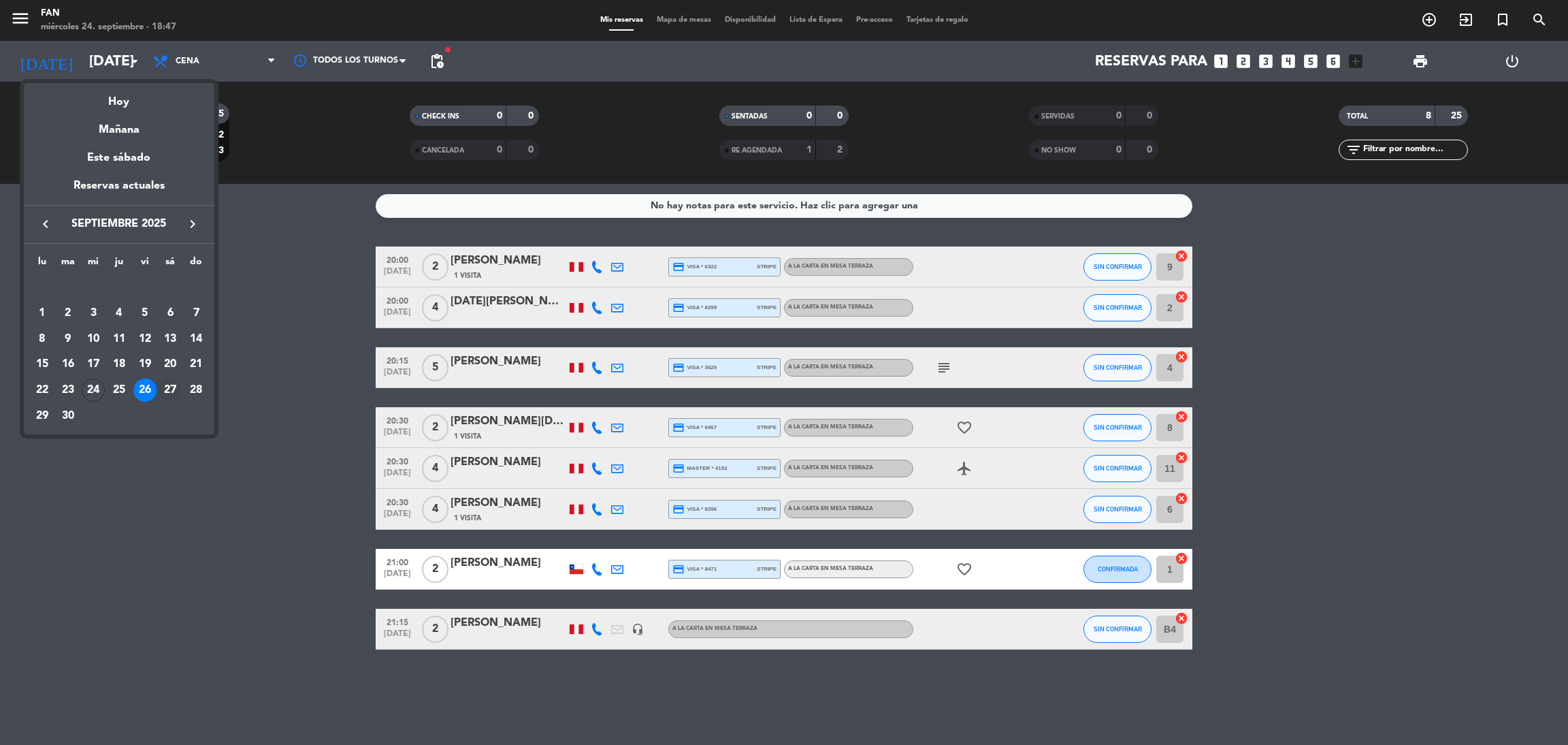
click at [173, 394] on div "27" at bounding box center [170, 390] width 23 height 23
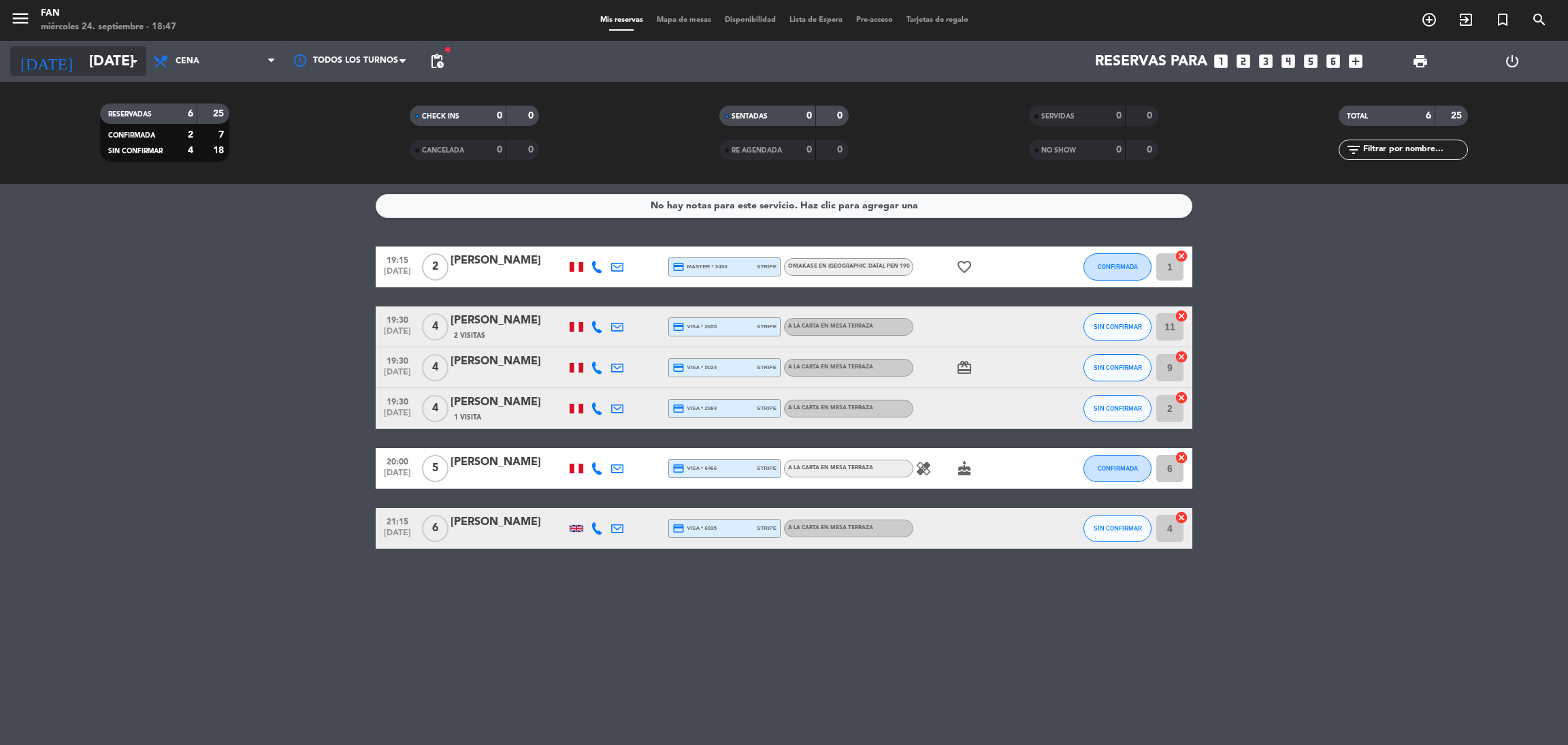
click at [125, 47] on input "[DATE]" at bounding box center [176, 61] width 187 height 31
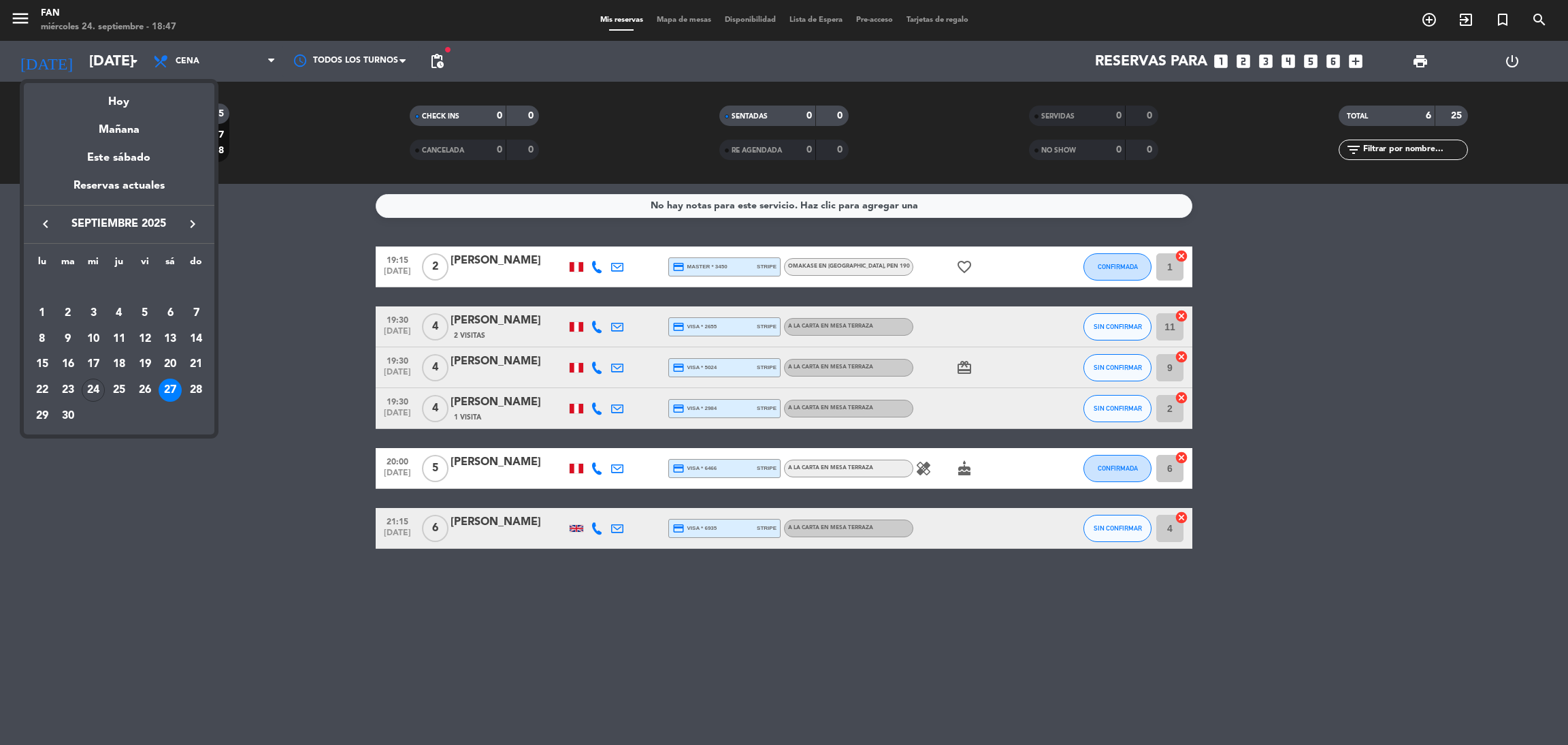
click at [285, 113] on div at bounding box center [784, 372] width 1568 height 745
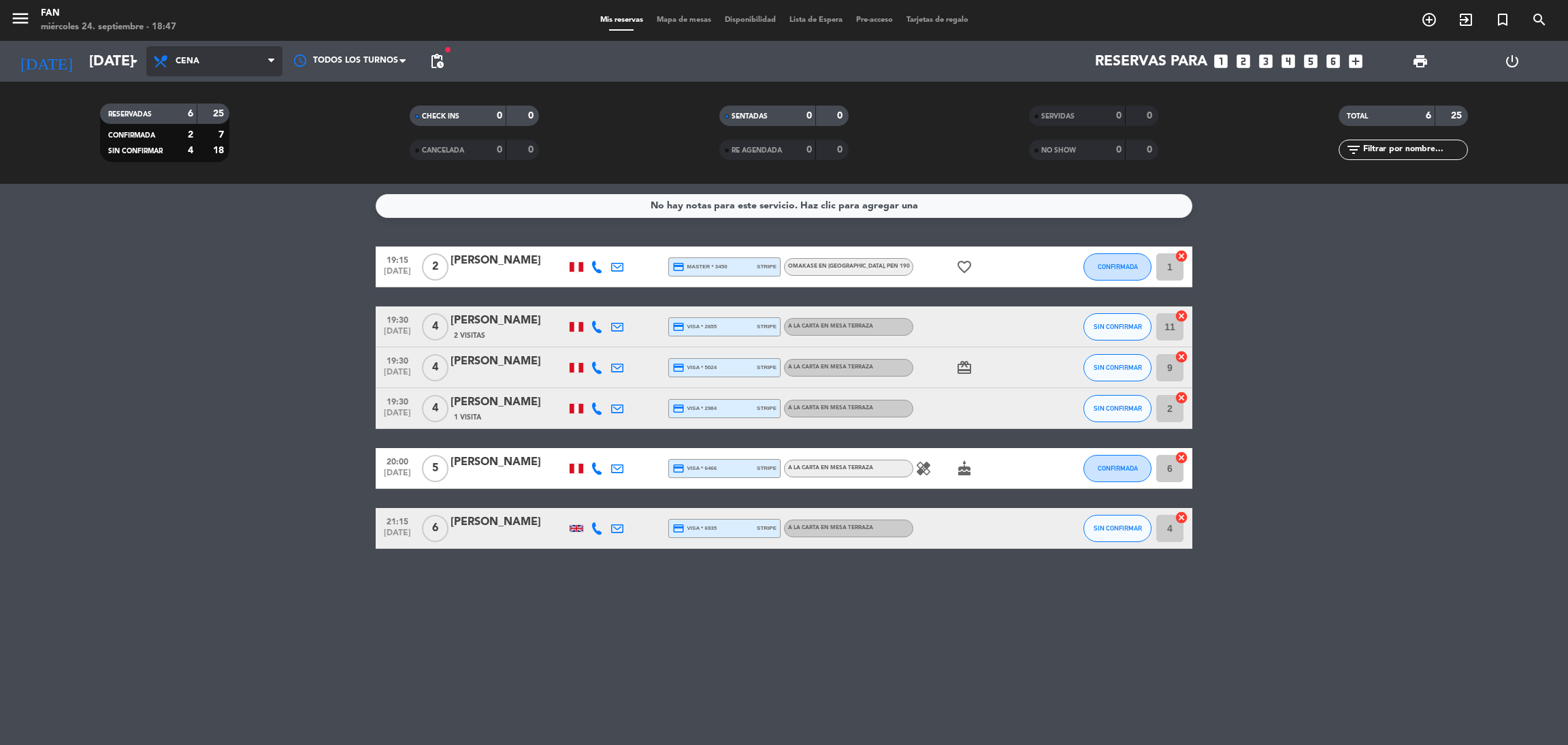
click at [243, 70] on span "Cena" at bounding box center [214, 61] width 136 height 30
click at [248, 122] on div "menu Fan [DATE] 24. septiembre - 18:47 Mis reservas Mapa de mesas Disponibilida…" at bounding box center [784, 92] width 1568 height 184
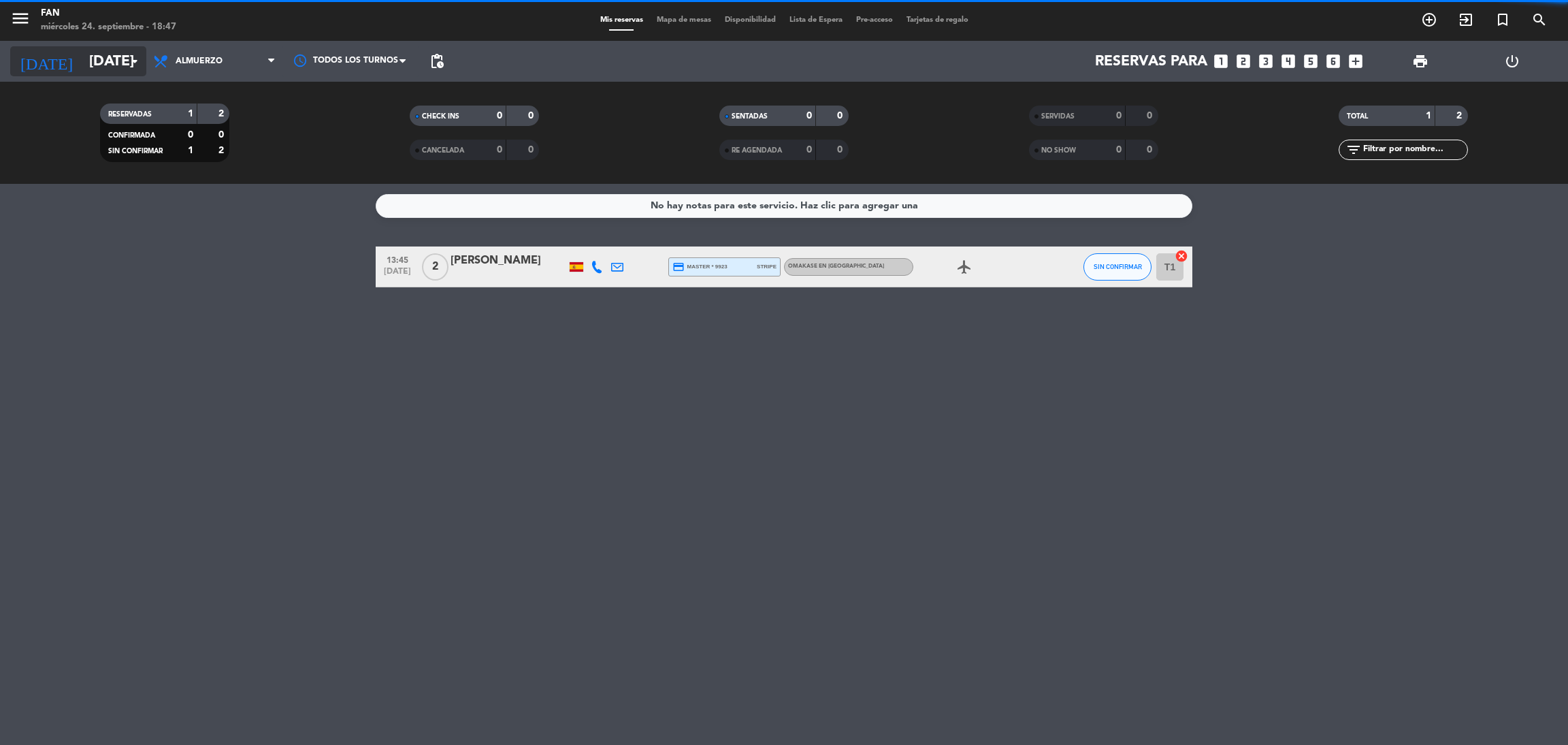
click at [117, 62] on input "[DATE]" at bounding box center [176, 61] width 187 height 31
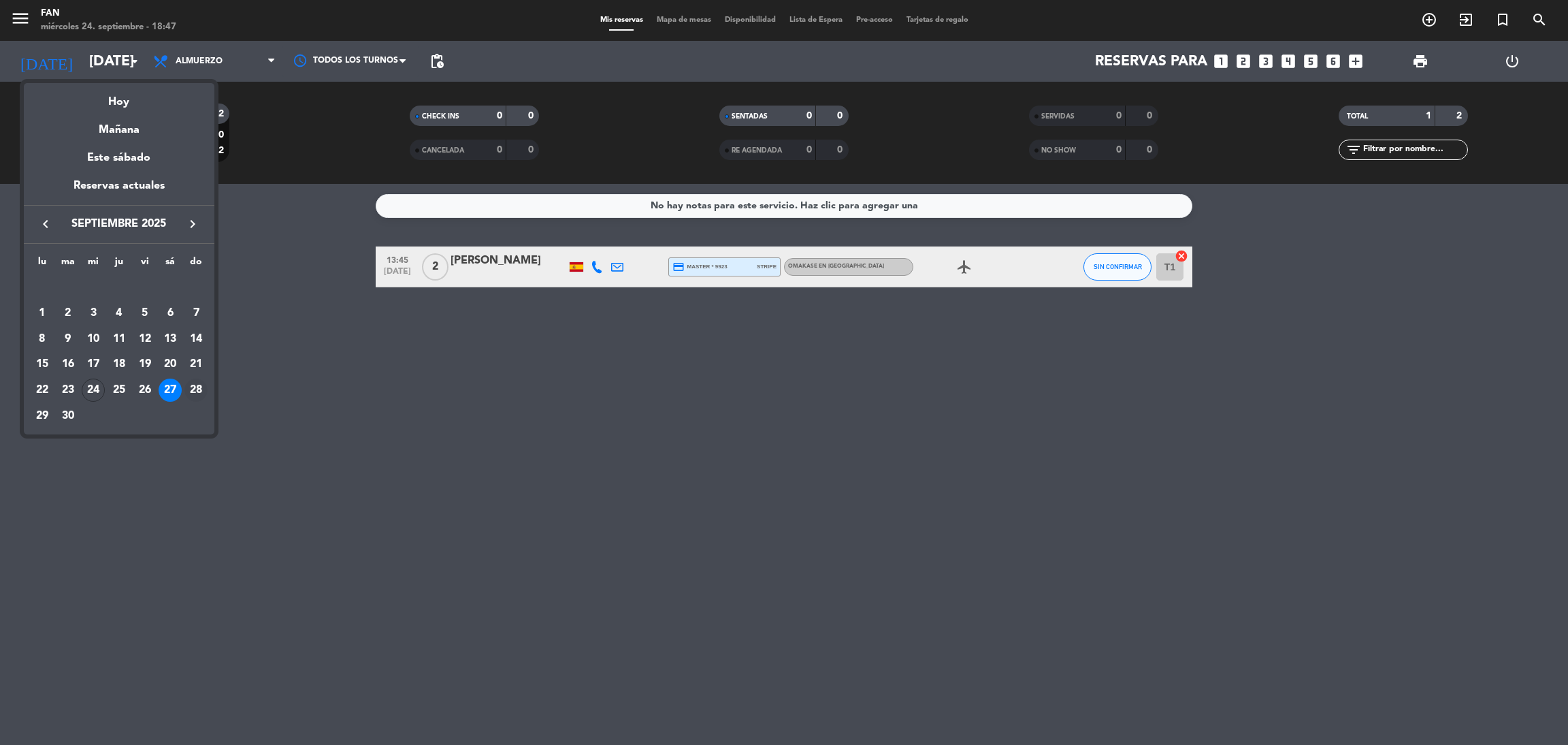
click at [198, 385] on div "28" at bounding box center [195, 390] width 23 height 23
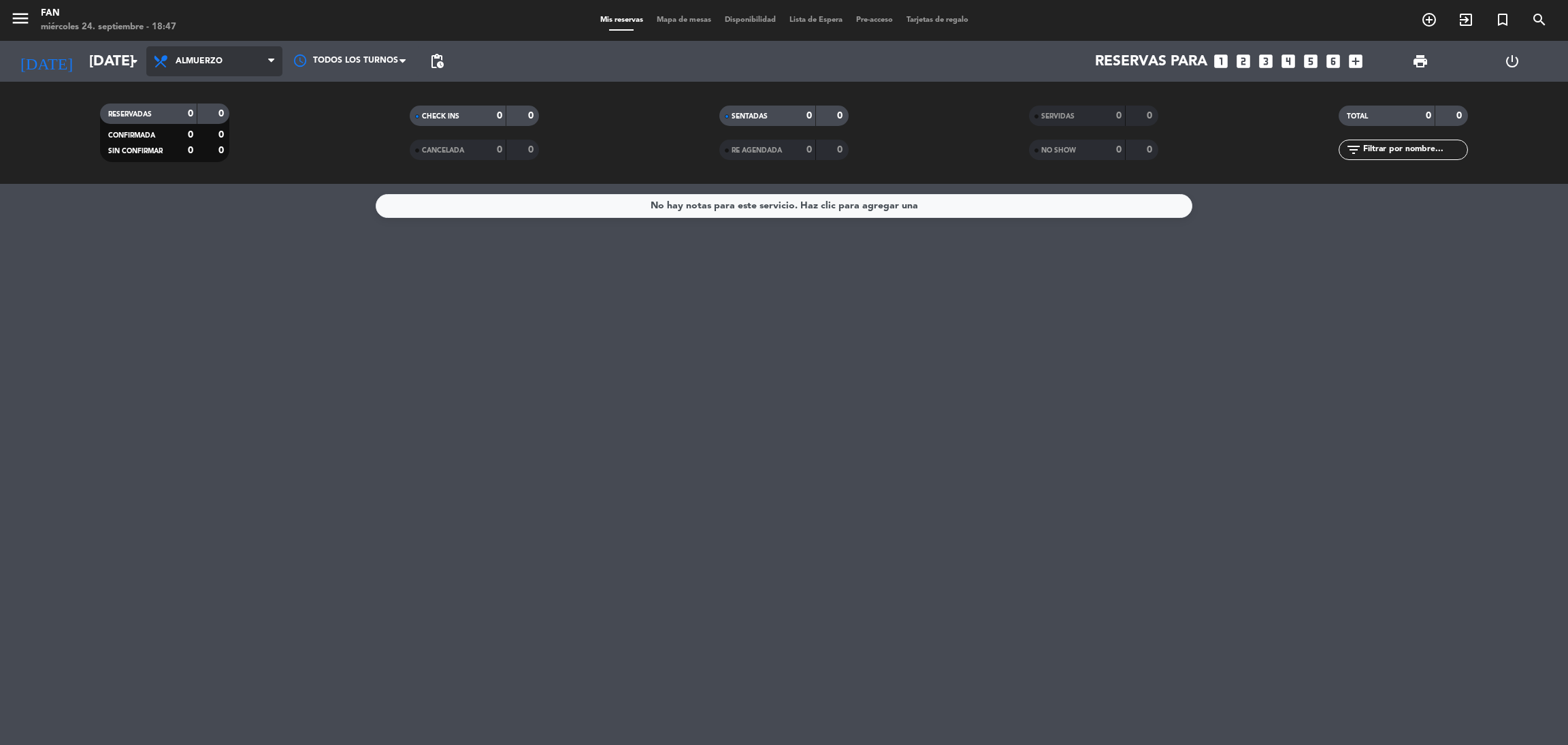
click at [268, 70] on span "Almuerzo" at bounding box center [214, 61] width 136 height 30
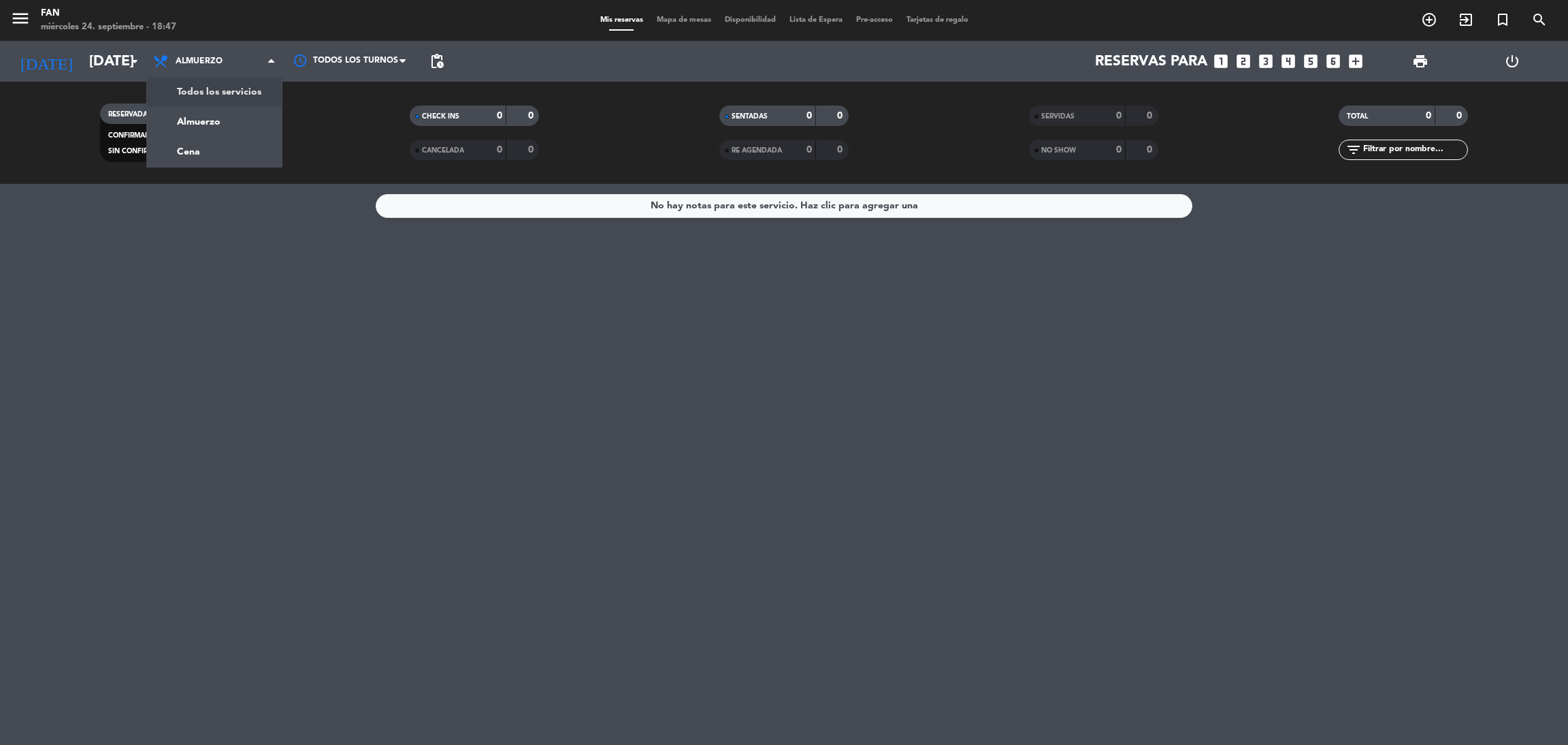
click at [318, 206] on service-notes "No hay notas para este servicio. Haz clic para agregar una" at bounding box center [784, 206] width 1568 height 23
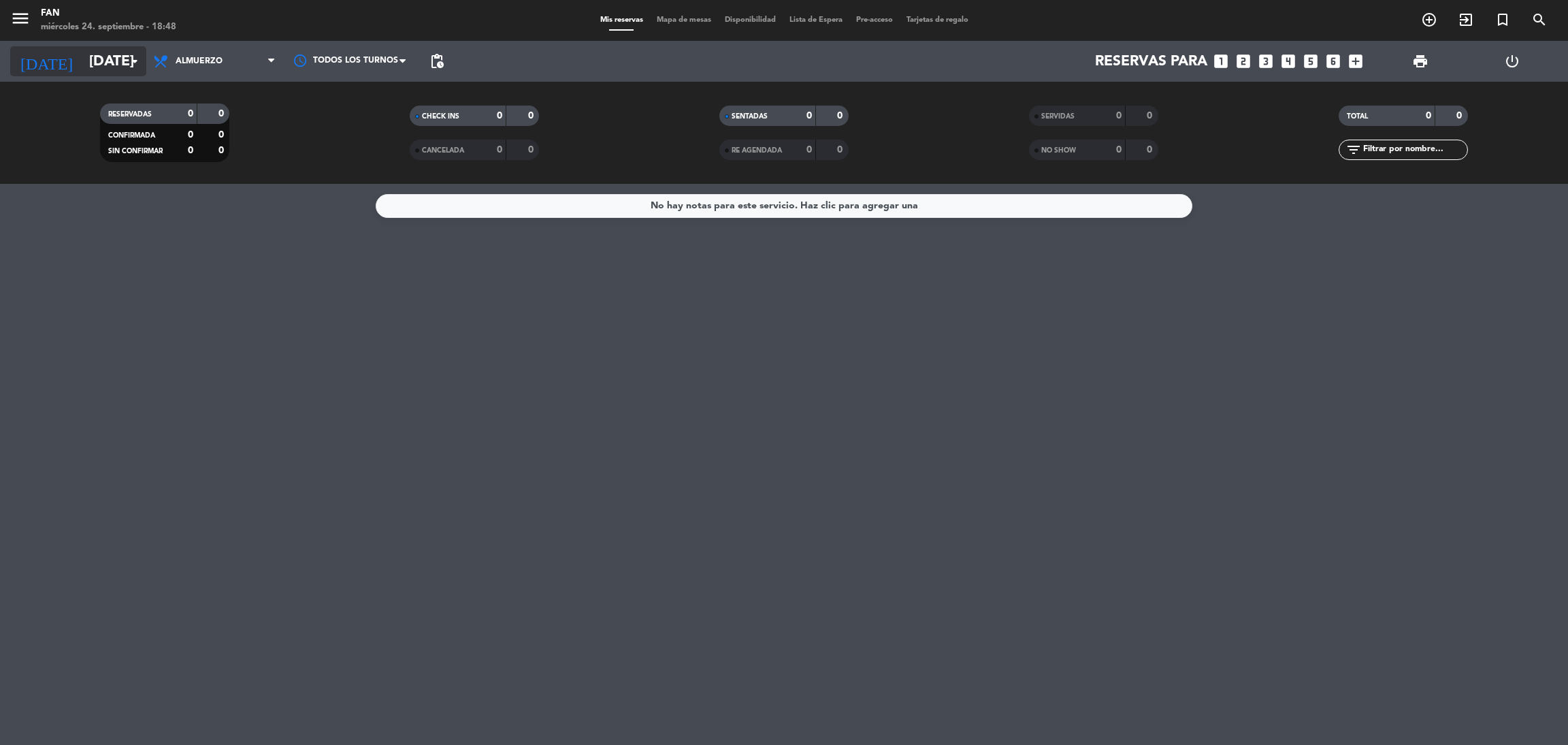
click at [110, 67] on input "[DATE]" at bounding box center [176, 61] width 187 height 31
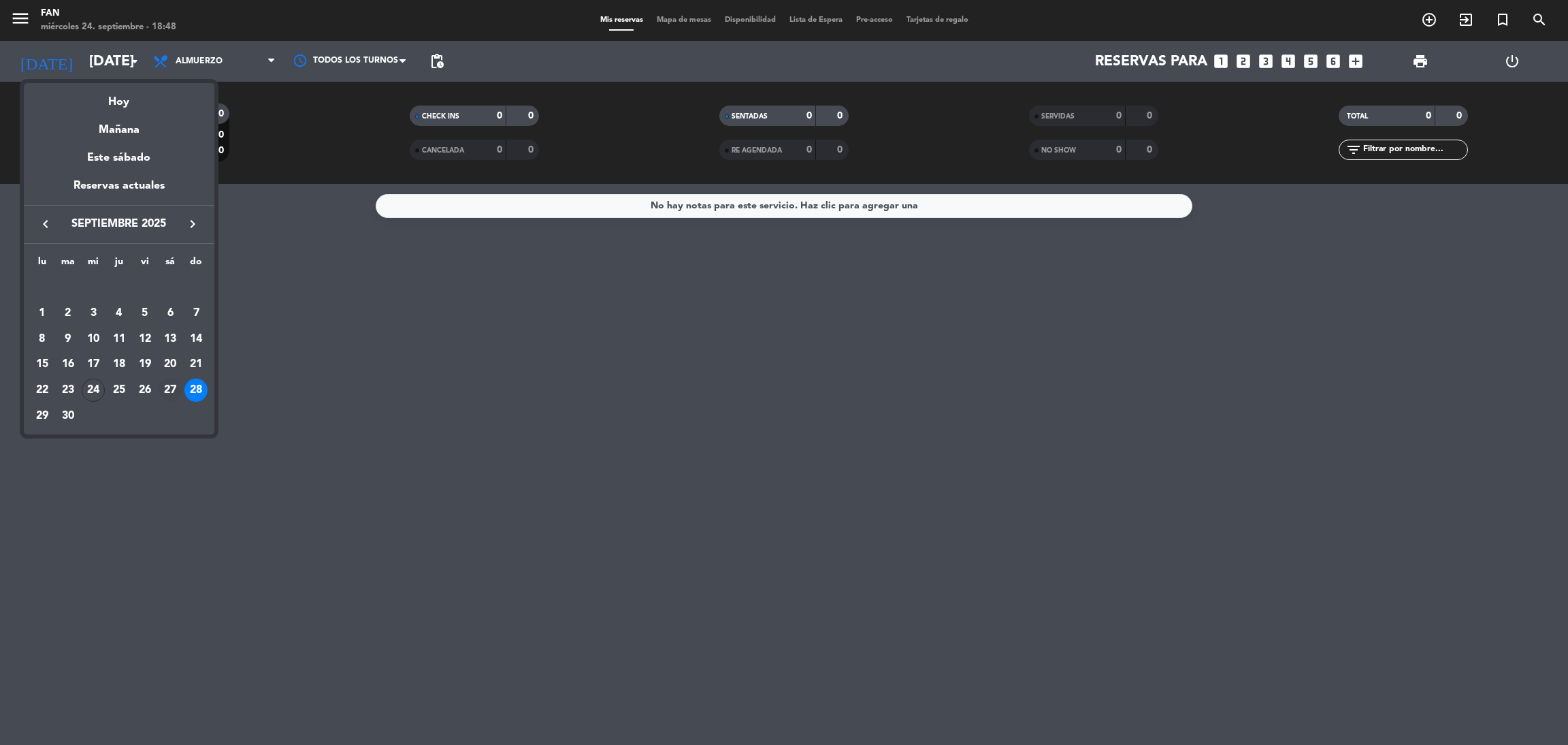
click at [168, 389] on div "27" at bounding box center [170, 390] width 23 height 23
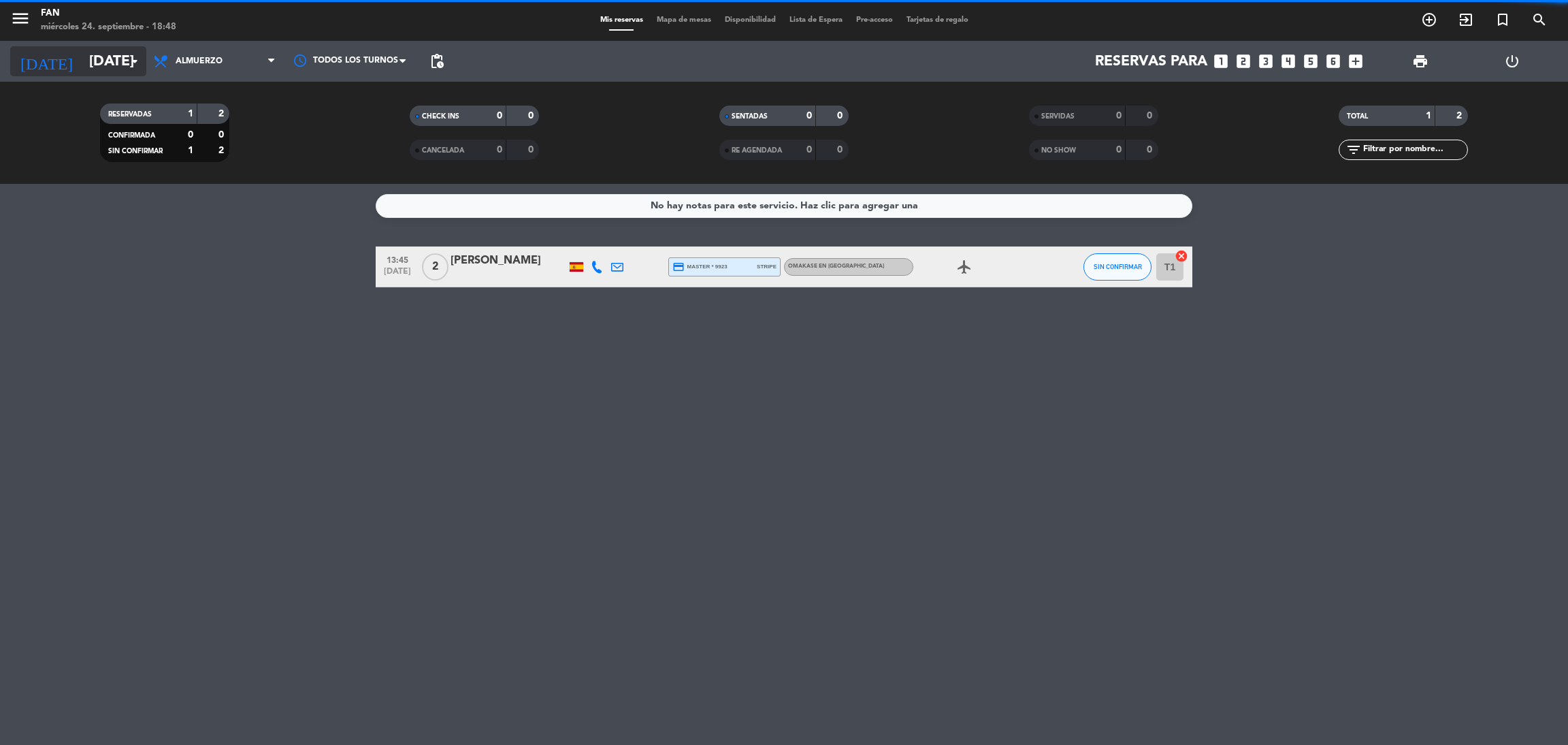
click at [83, 74] on input "[DATE]" at bounding box center [176, 61] width 187 height 31
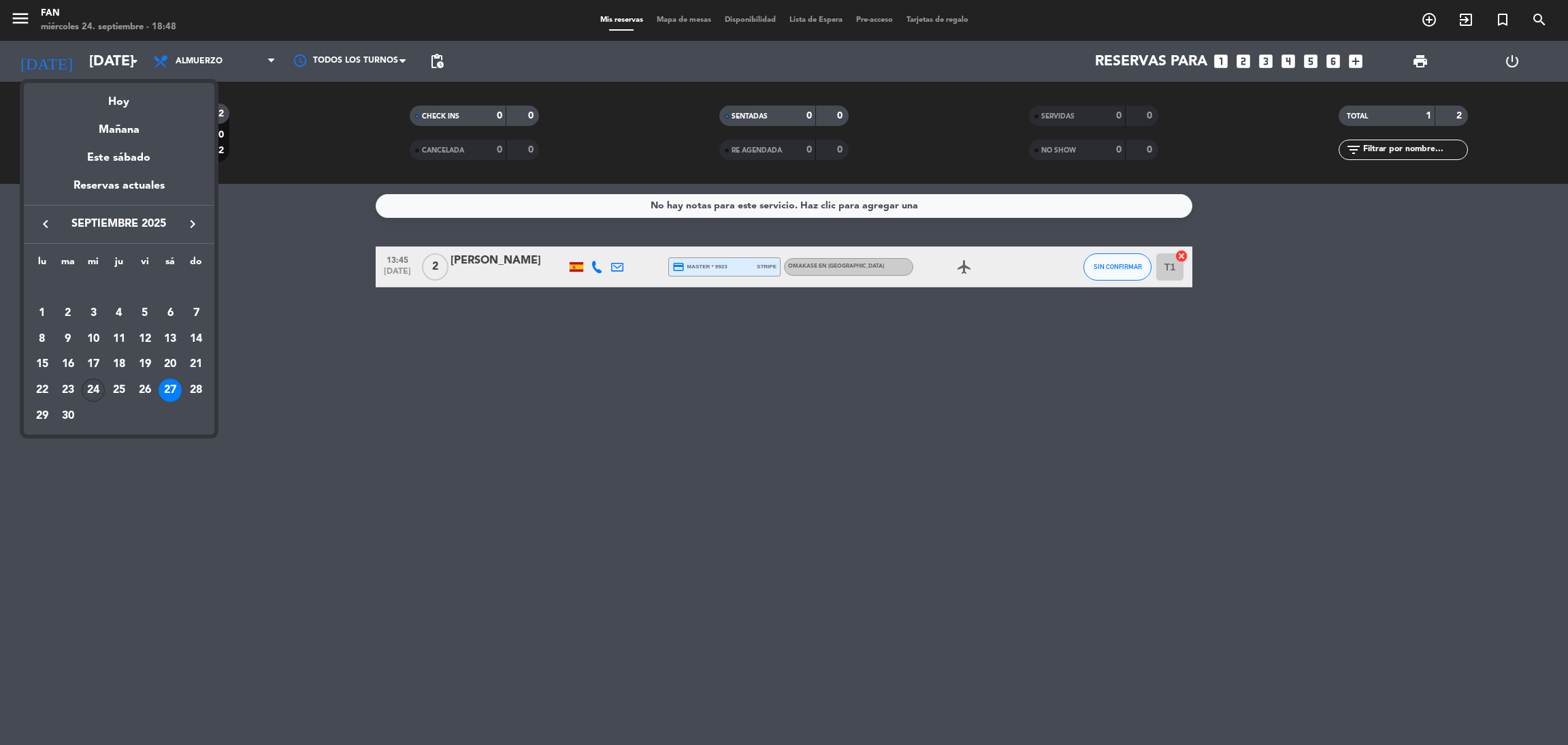
click at [93, 378] on td "24" at bounding box center [94, 391] width 26 height 26
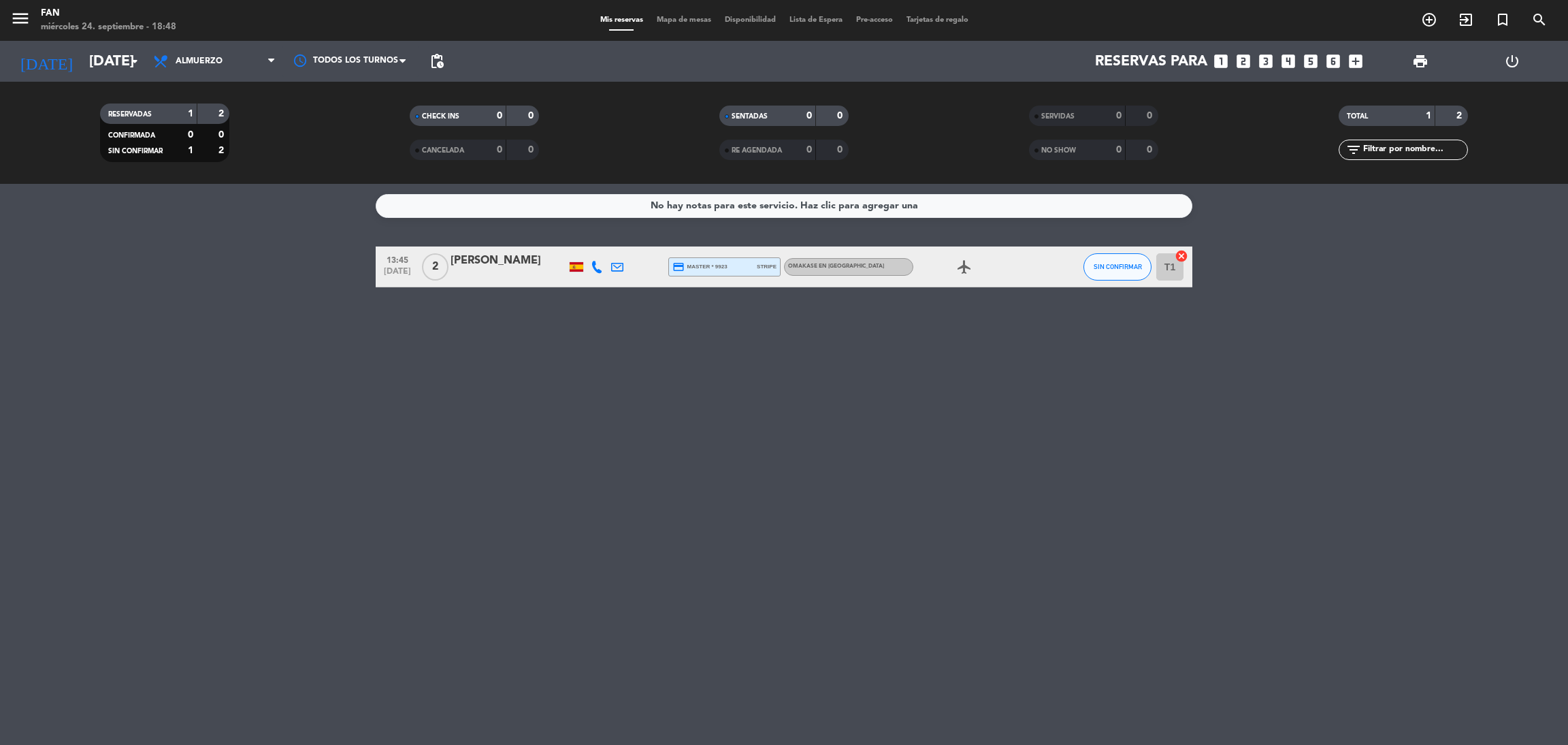
type input "[DATE]"
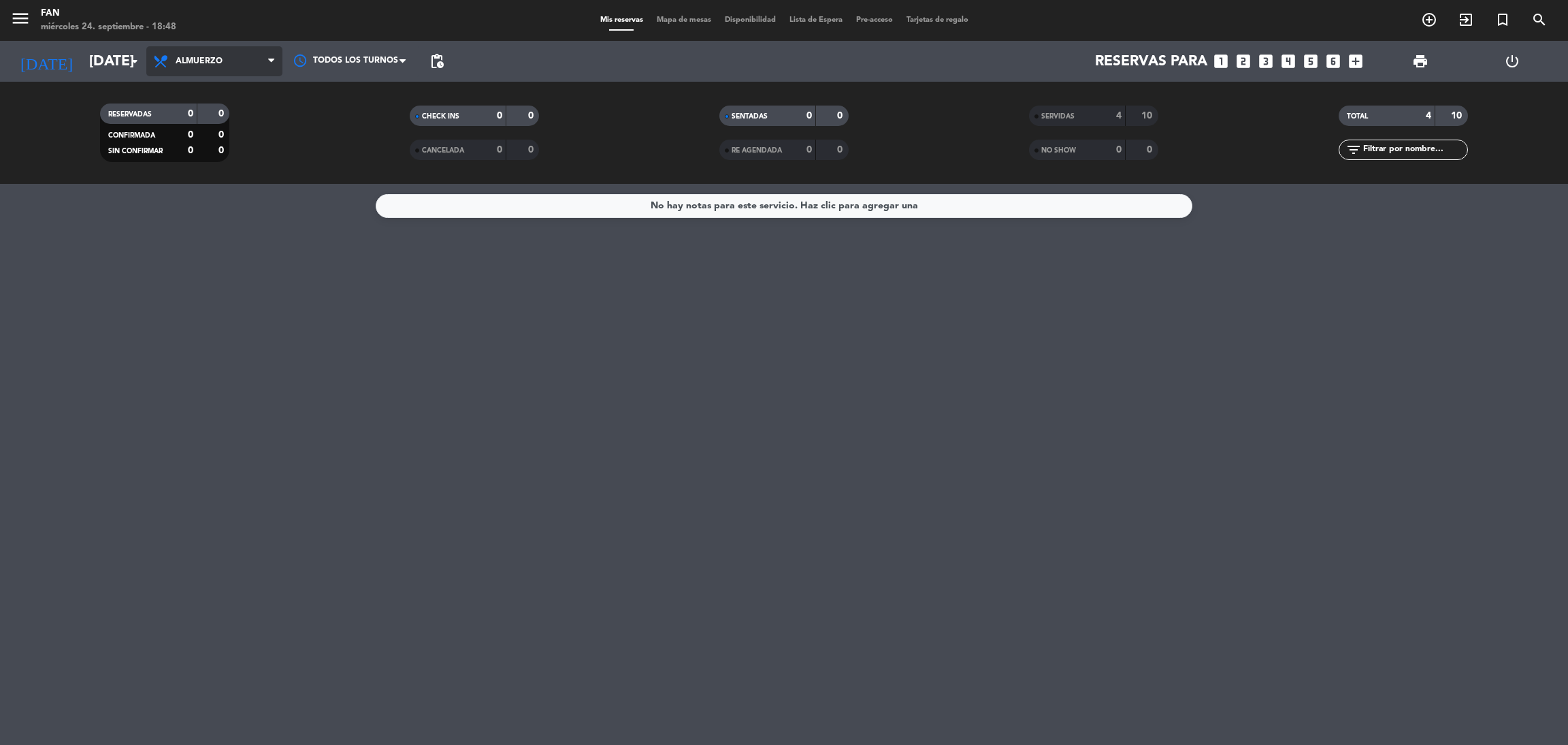
click at [240, 70] on span "Almuerzo" at bounding box center [214, 61] width 136 height 30
click at [222, 145] on div "menu Fan [DATE] 24. septiembre - 18:48 Mis reservas Mapa de mesas Disponibilida…" at bounding box center [784, 92] width 1568 height 184
